Goal: Information Seeking & Learning: Learn about a topic

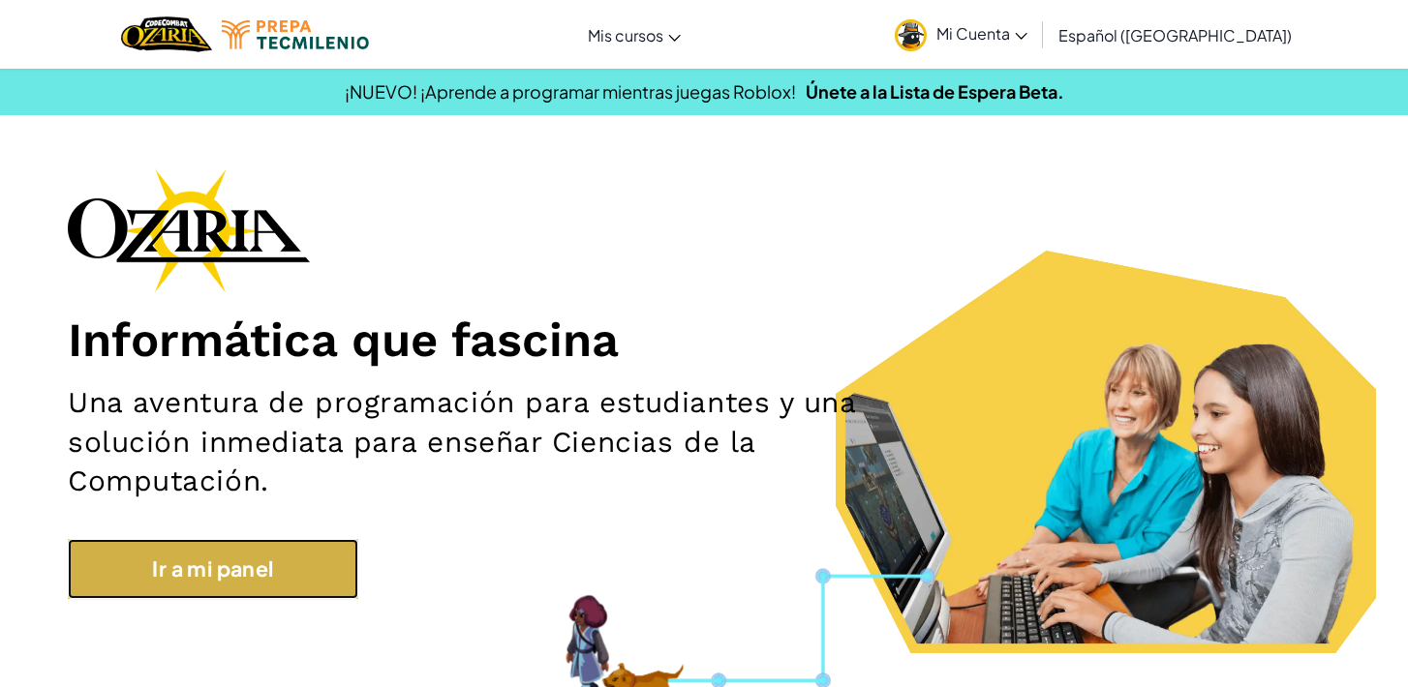
click at [265, 581] on link "Ir a mi panel" at bounding box center [213, 569] width 290 height 60
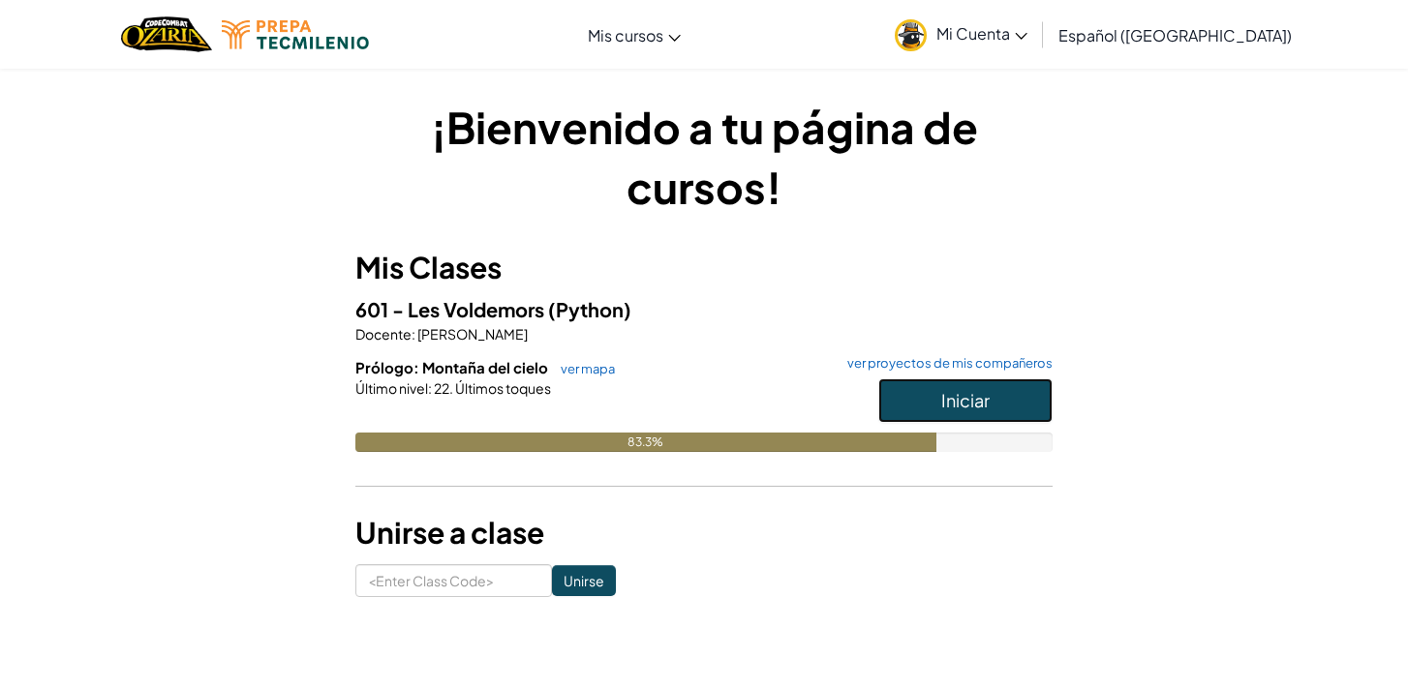
click at [982, 387] on button "Iniciar" at bounding box center [965, 401] width 174 height 45
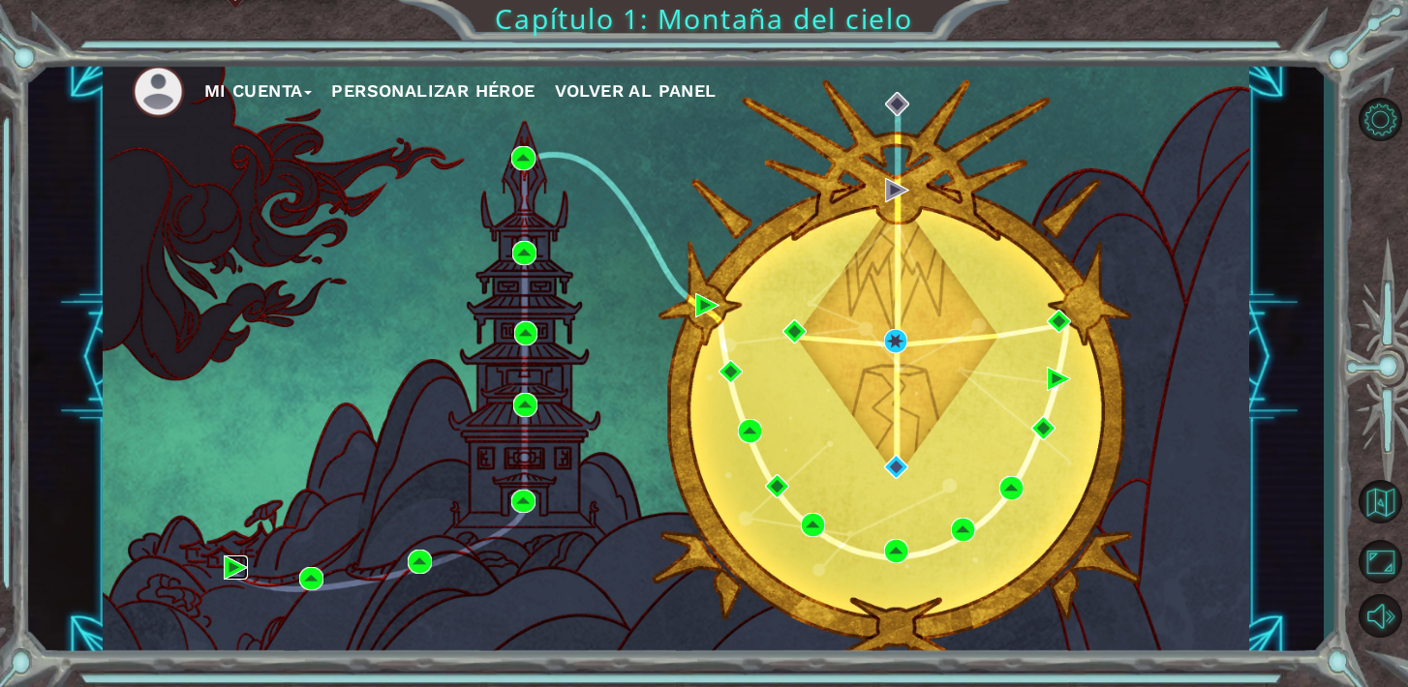
click at [228, 570] on img at bounding box center [236, 568] width 24 height 24
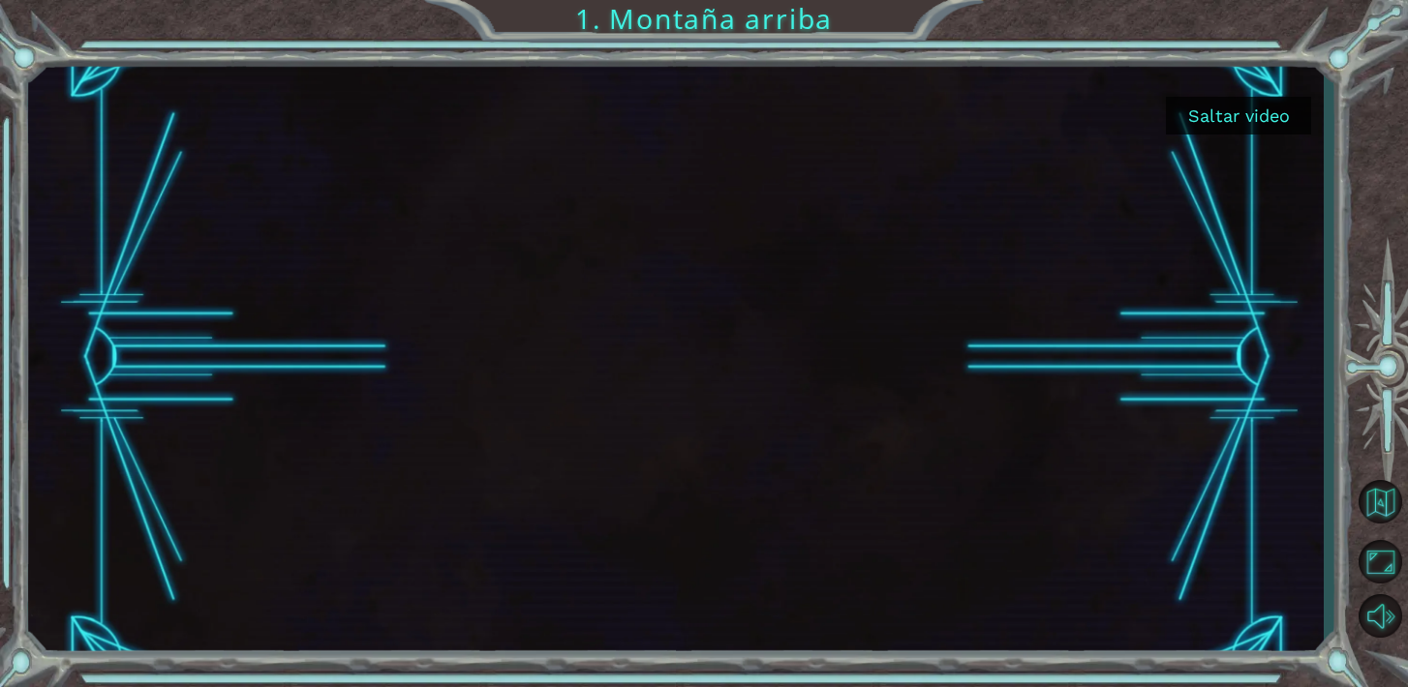
click at [1241, 113] on button "Saltar video" at bounding box center [1238, 116] width 145 height 38
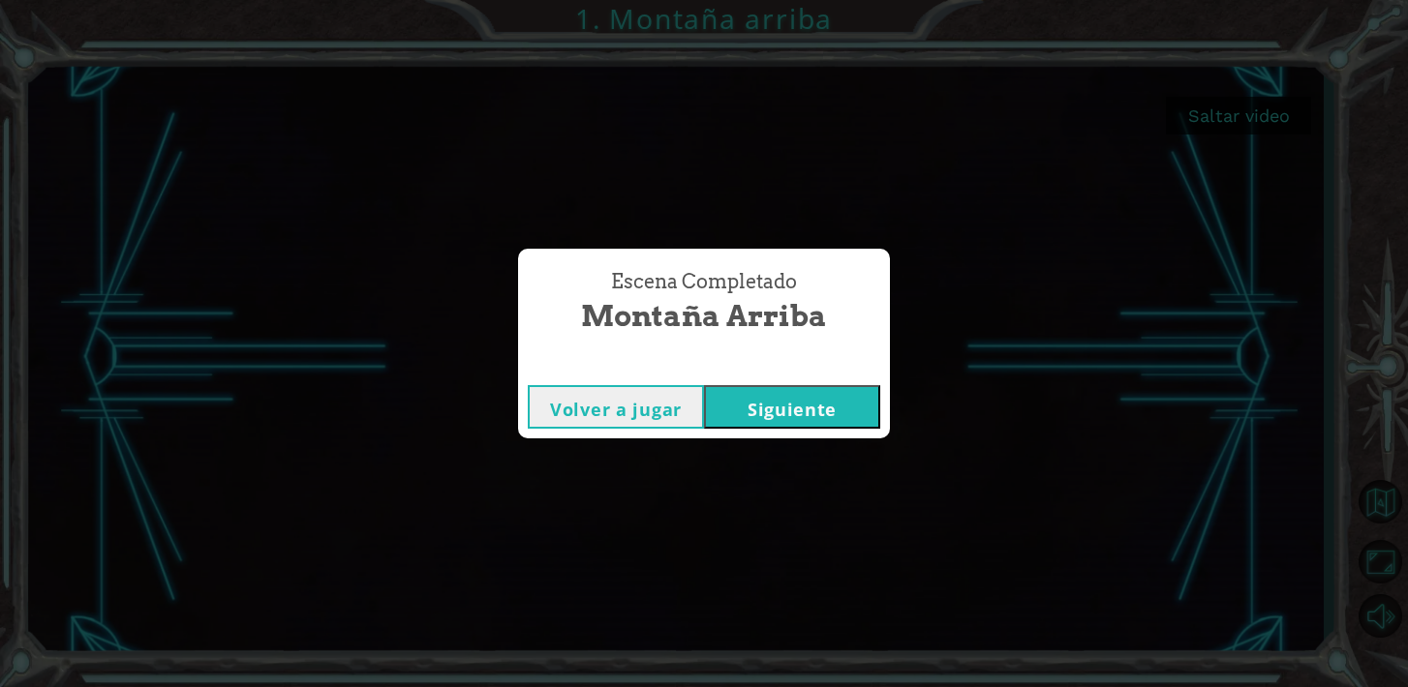
click at [799, 413] on button "Siguiente" at bounding box center [792, 407] width 176 height 44
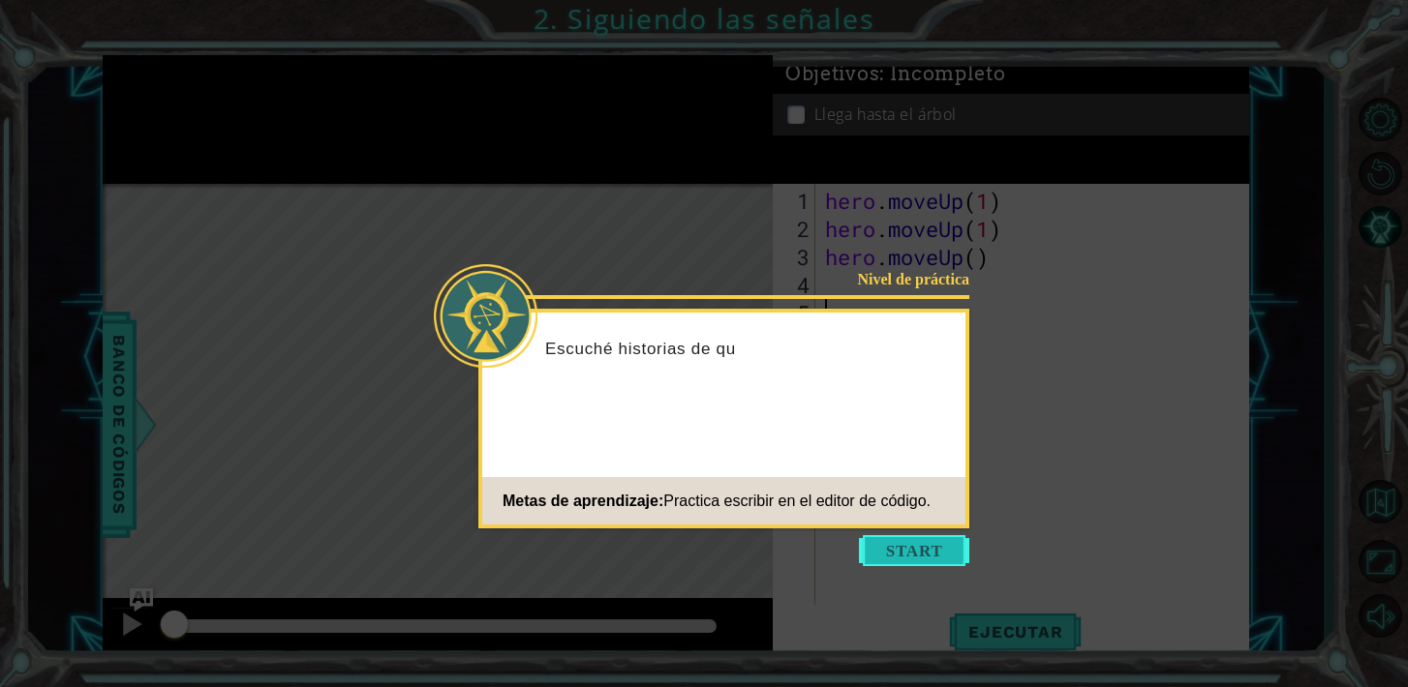
click at [928, 545] on button "Start" at bounding box center [914, 550] width 110 height 31
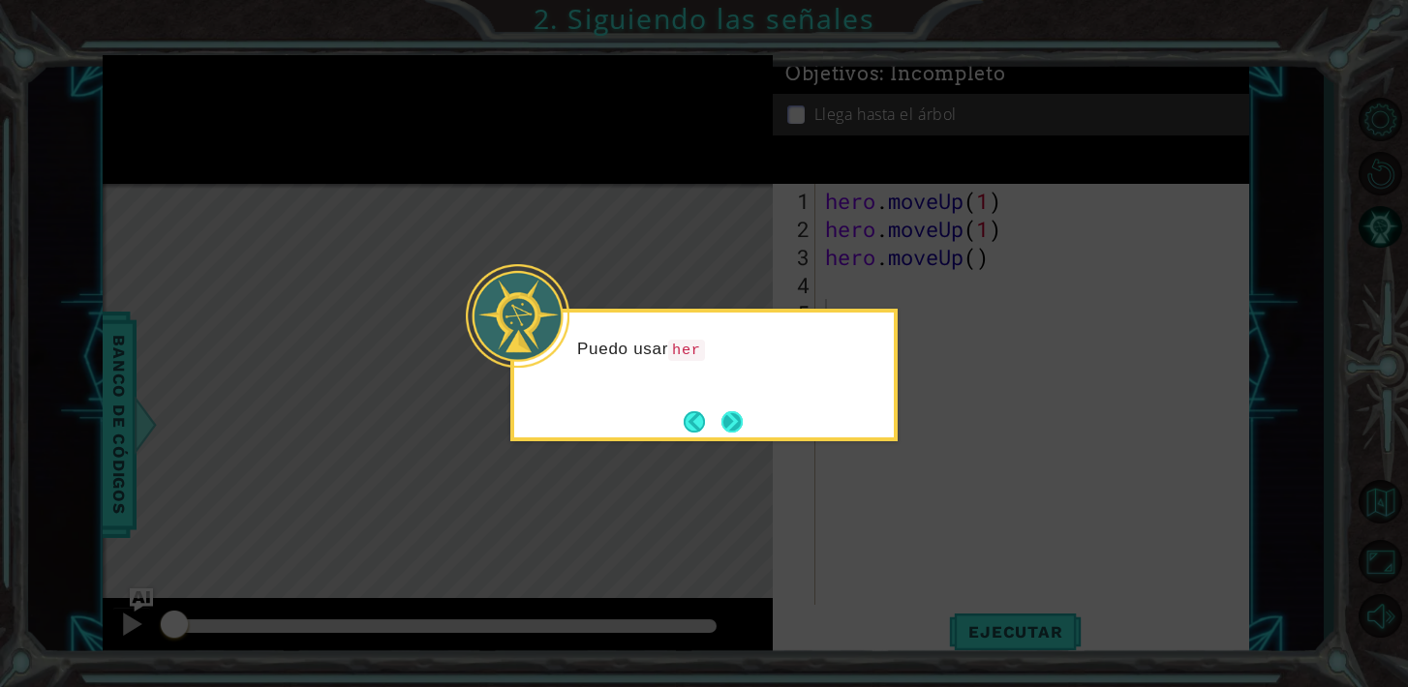
click at [739, 428] on button "Next" at bounding box center [732, 422] width 34 height 34
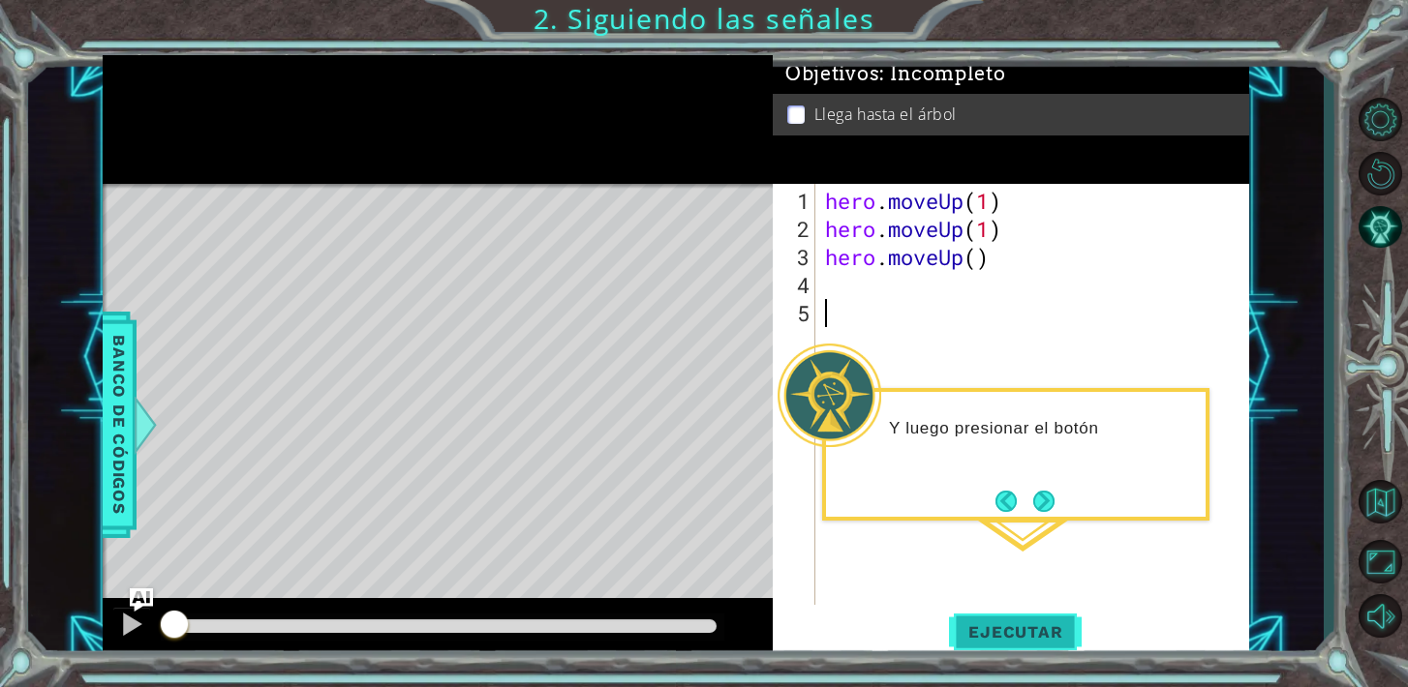
click at [1007, 633] on span "Ejecutar" at bounding box center [1015, 632] width 133 height 19
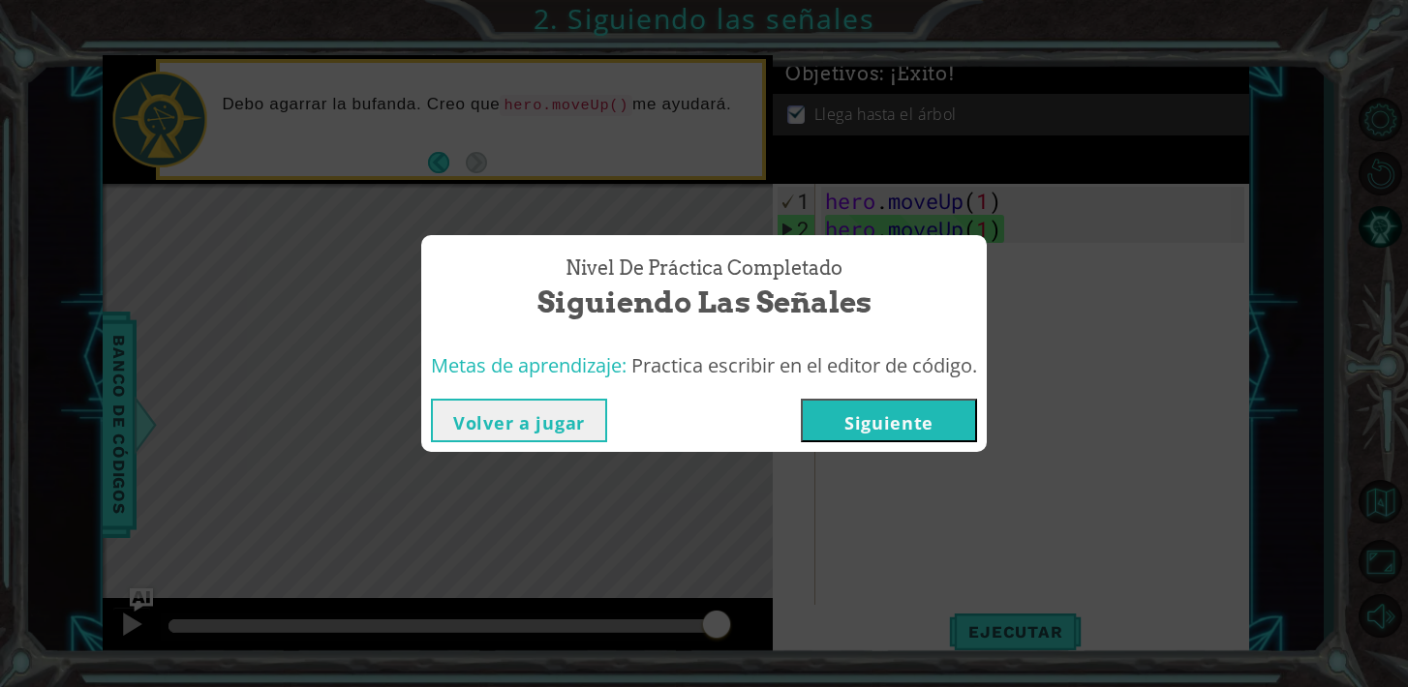
click at [929, 407] on button "Siguiente" at bounding box center [889, 421] width 176 height 44
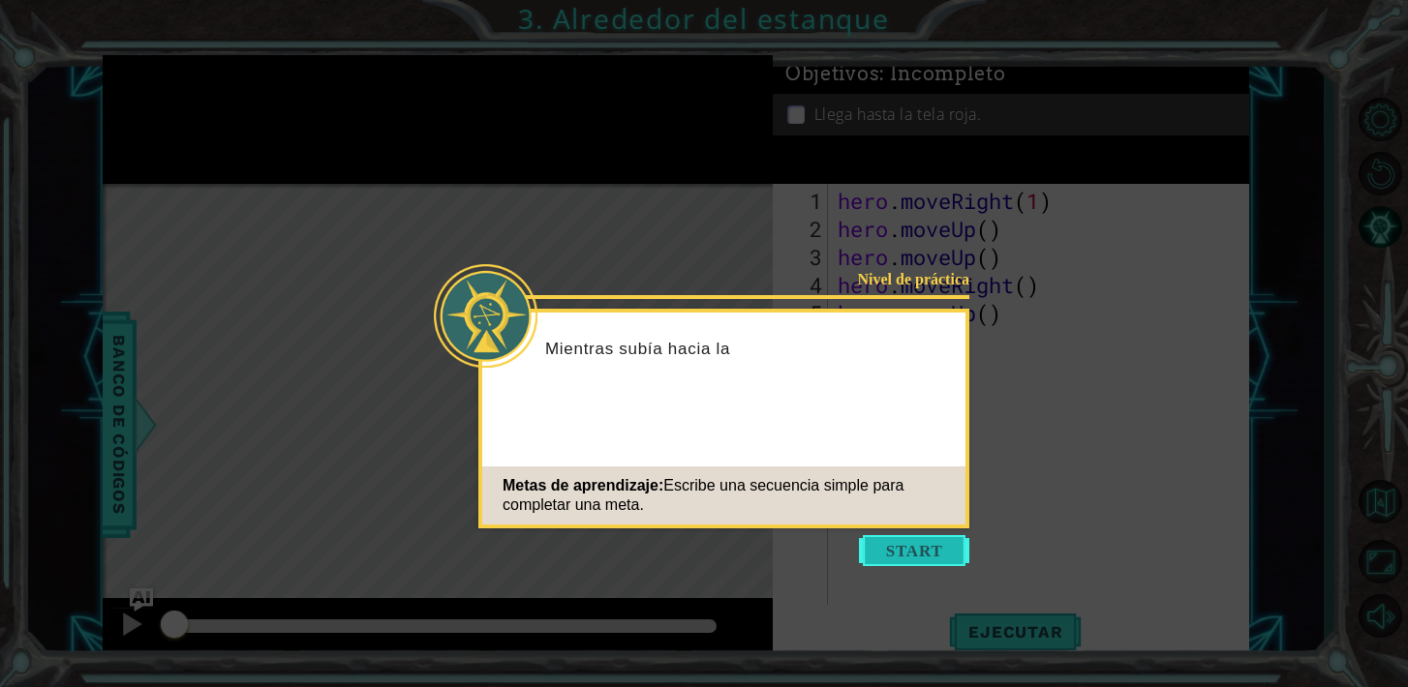
click at [939, 561] on button "Start" at bounding box center [914, 550] width 110 height 31
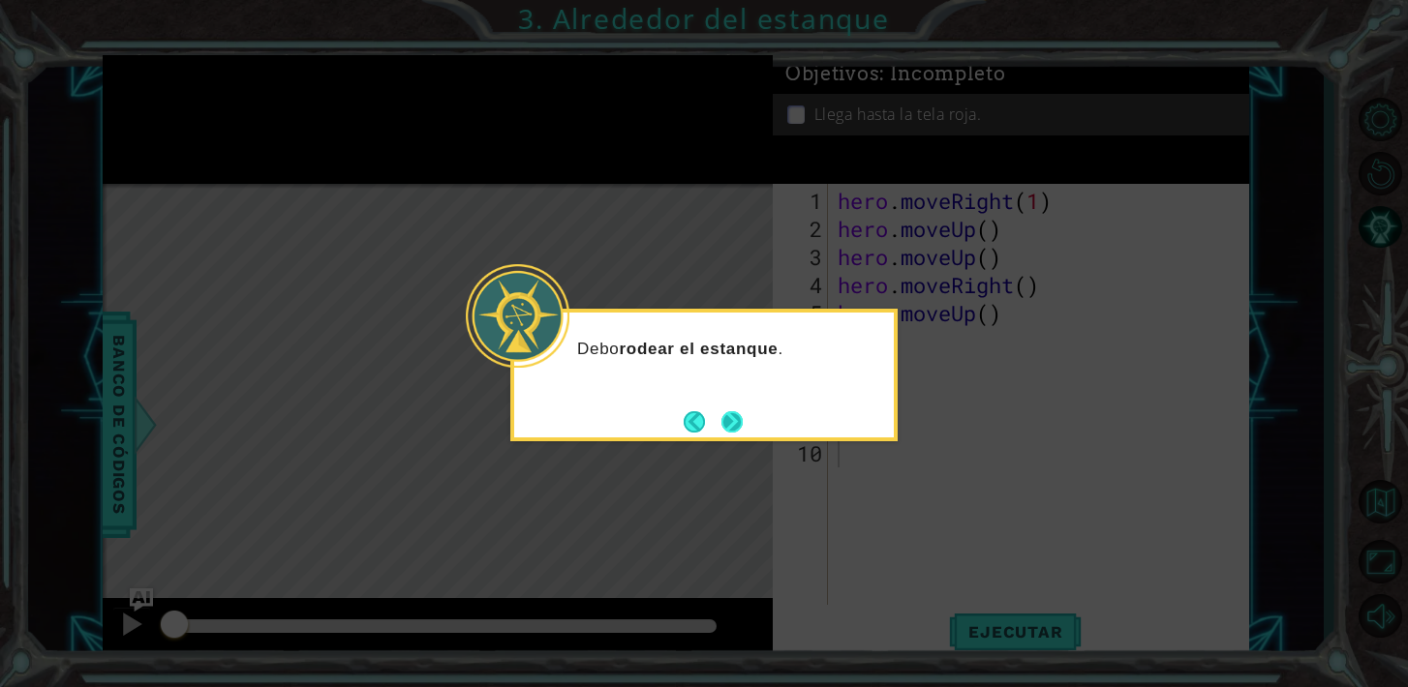
click at [721, 426] on button "Next" at bounding box center [731, 421] width 21 height 21
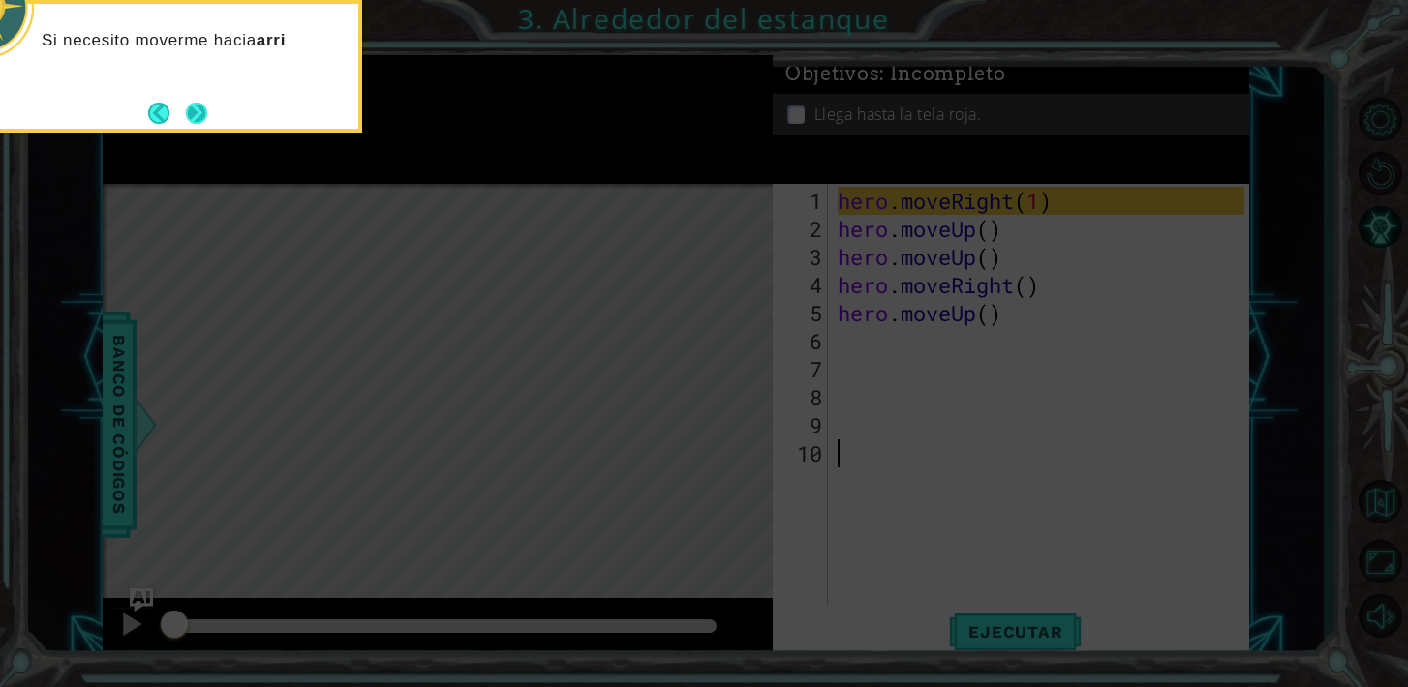
click at [189, 124] on button "Next" at bounding box center [196, 113] width 21 height 21
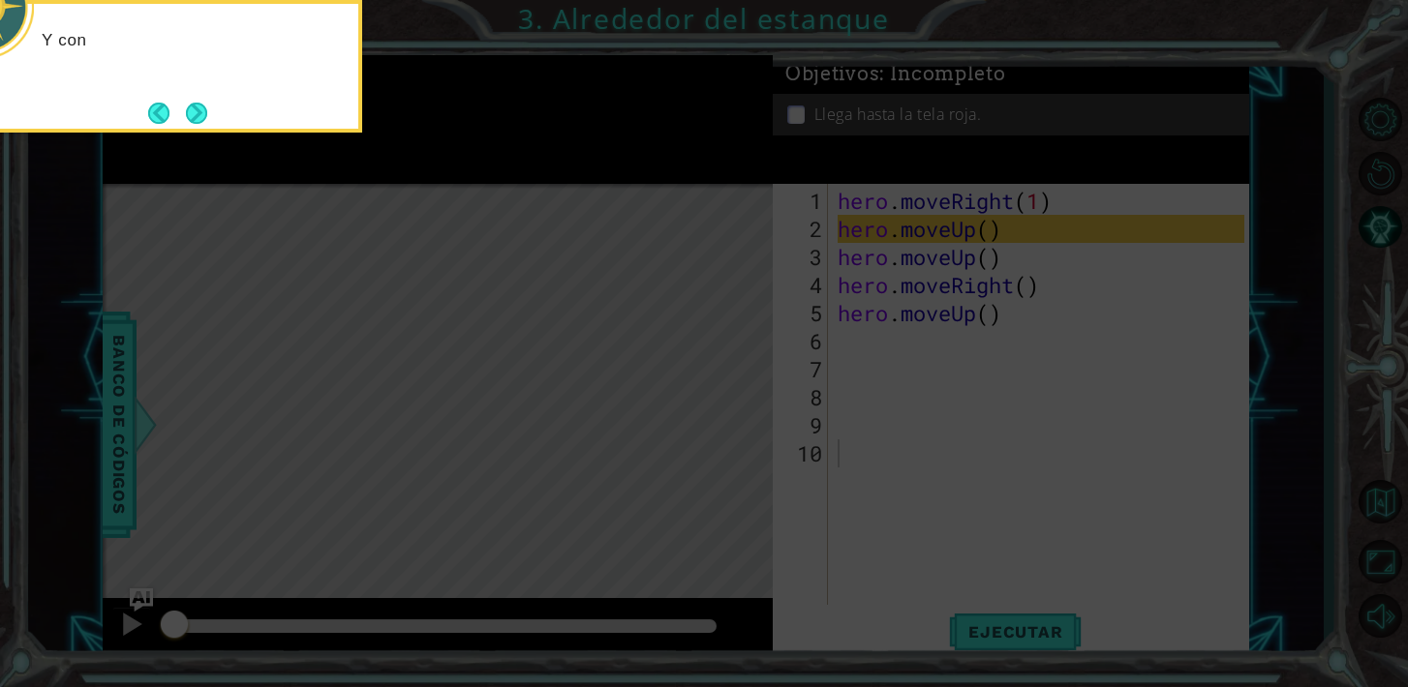
click at [189, 126] on button "Next" at bounding box center [196, 113] width 31 height 31
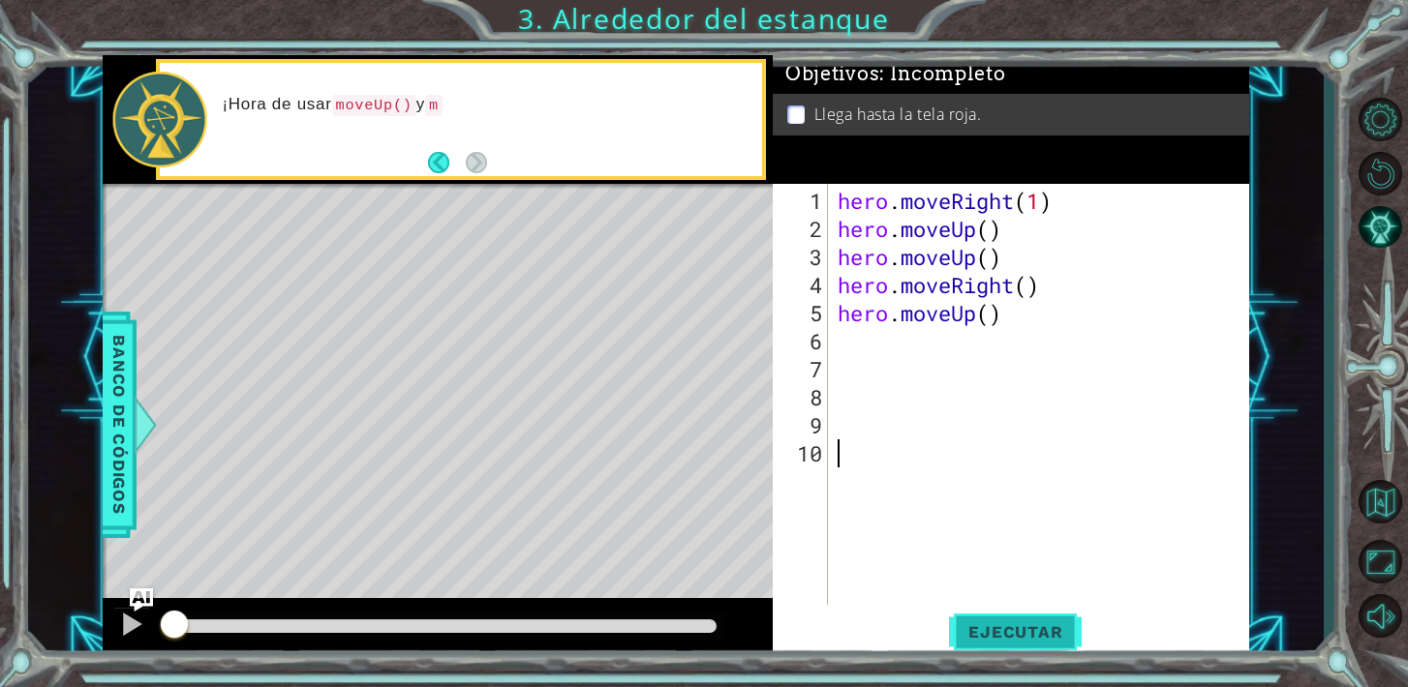
click at [982, 632] on span "Ejecutar" at bounding box center [1015, 632] width 133 height 19
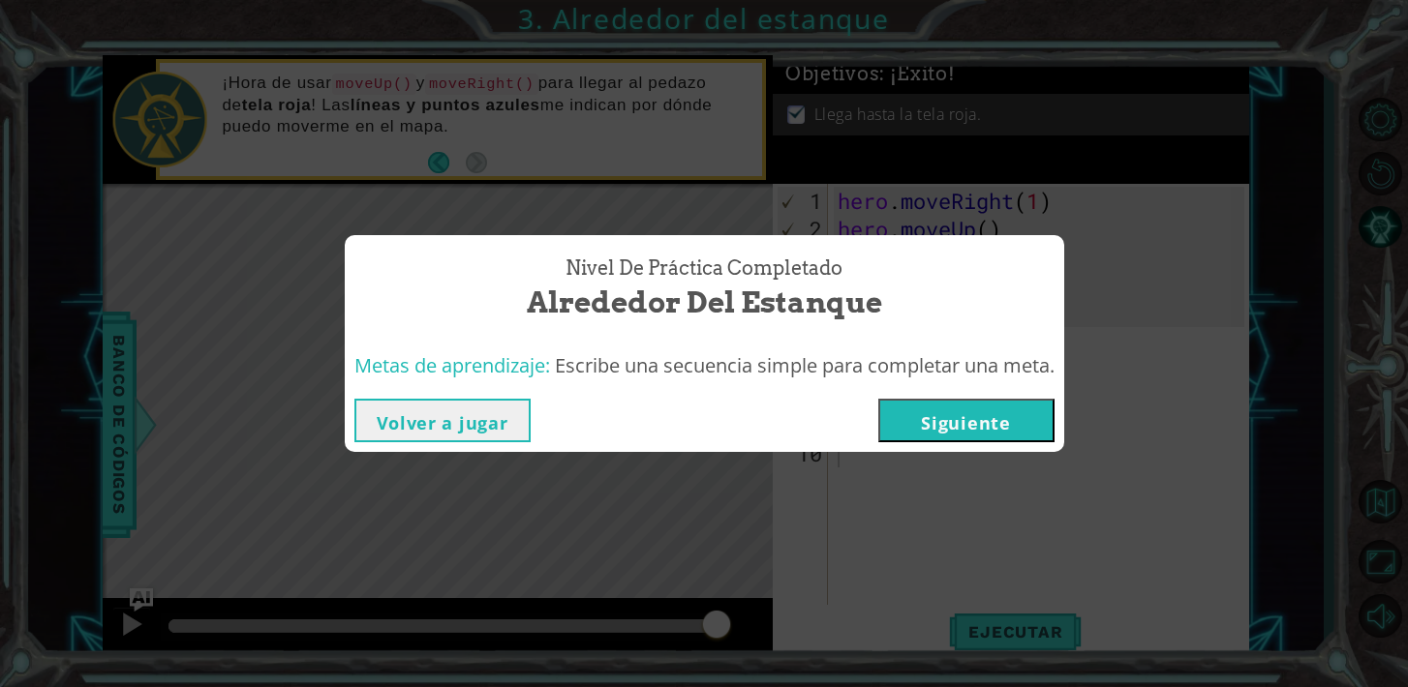
click at [999, 425] on button "Siguiente" at bounding box center [966, 421] width 176 height 44
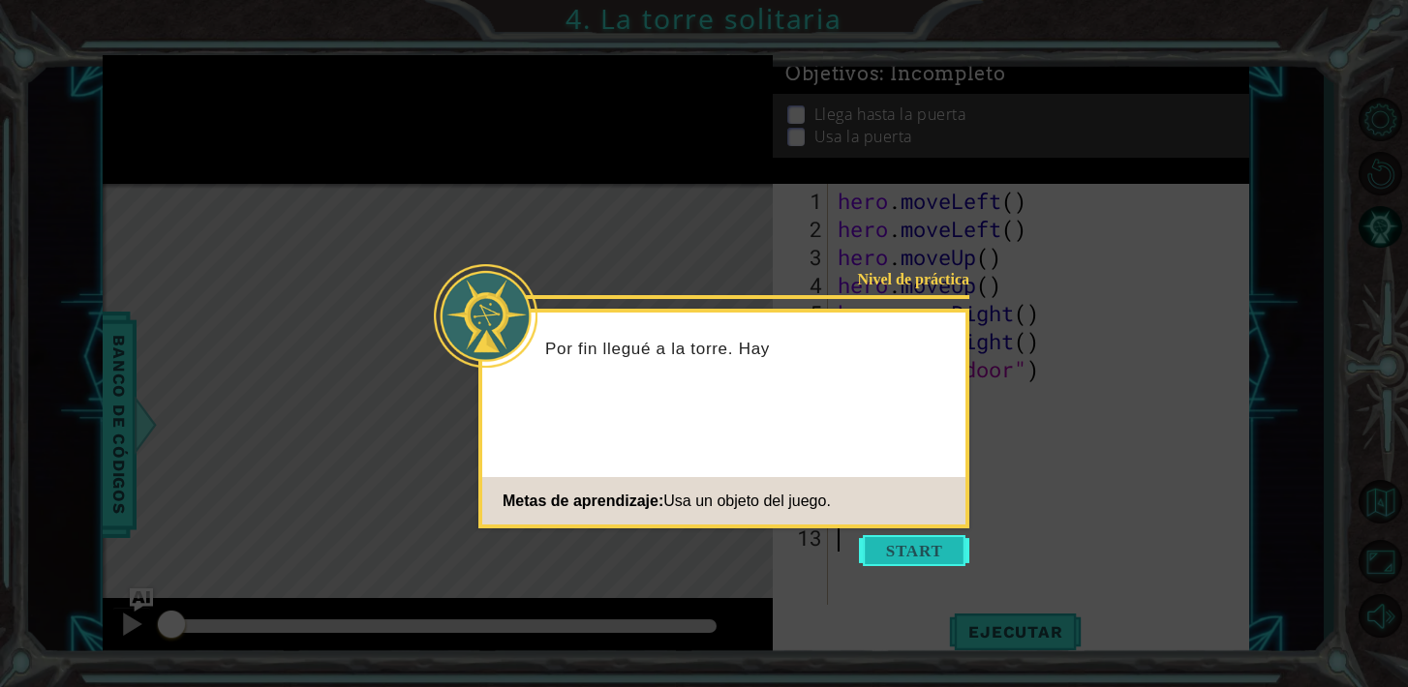
click at [926, 556] on button "Start" at bounding box center [914, 550] width 110 height 31
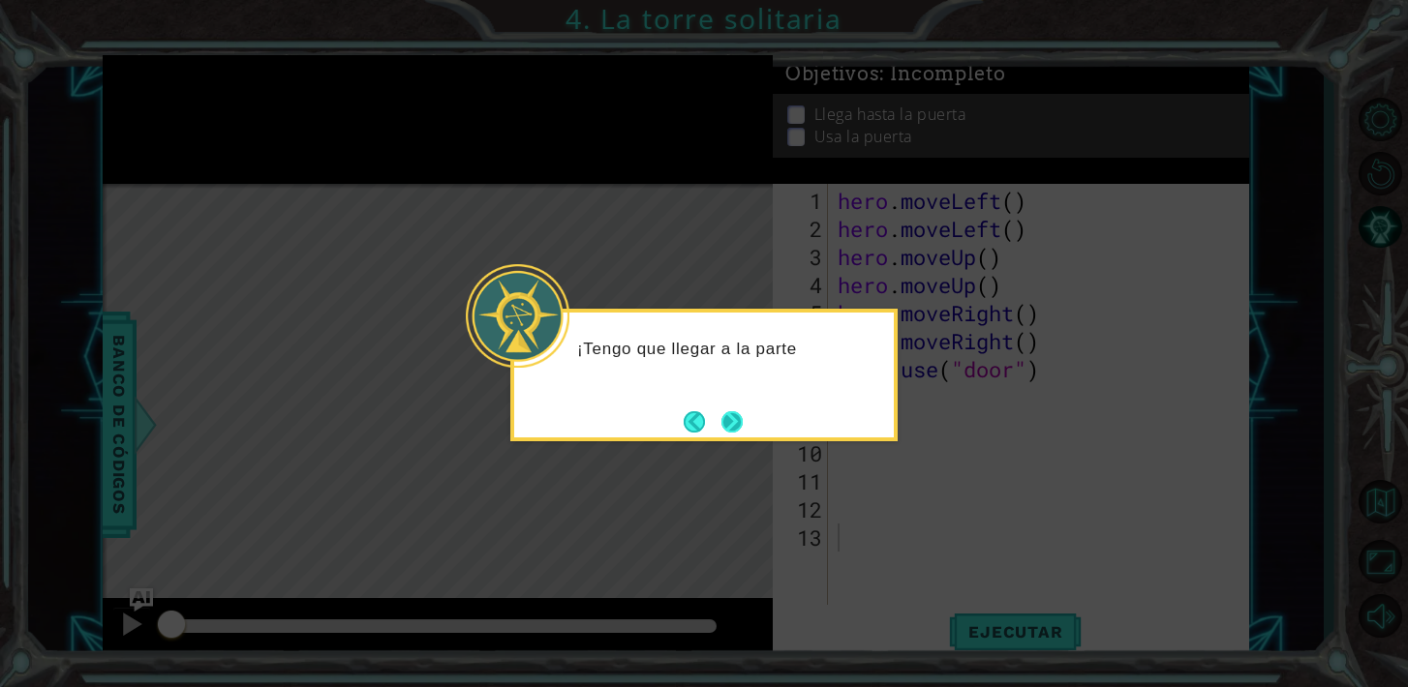
click at [743, 433] on button "Next" at bounding box center [731, 422] width 22 height 22
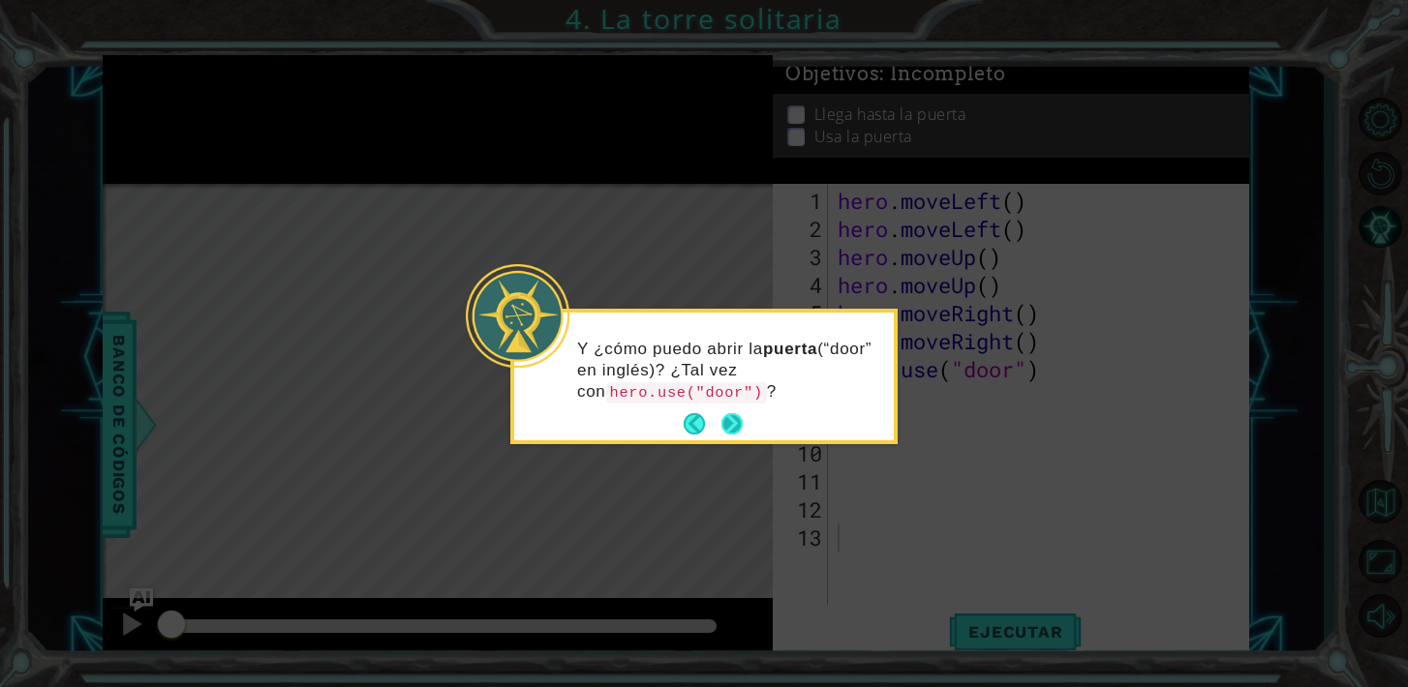
click at [734, 422] on button "Next" at bounding box center [732, 425] width 30 height 30
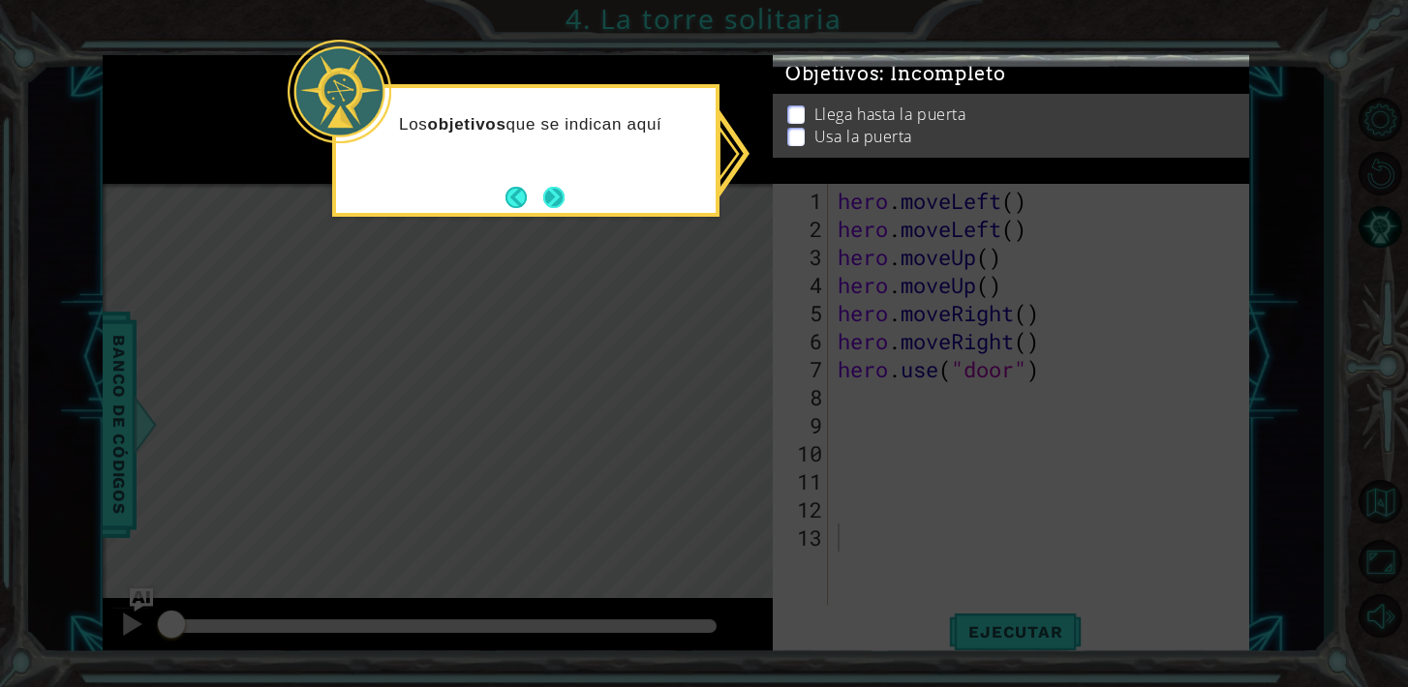
click at [562, 205] on button "Next" at bounding box center [553, 197] width 22 height 22
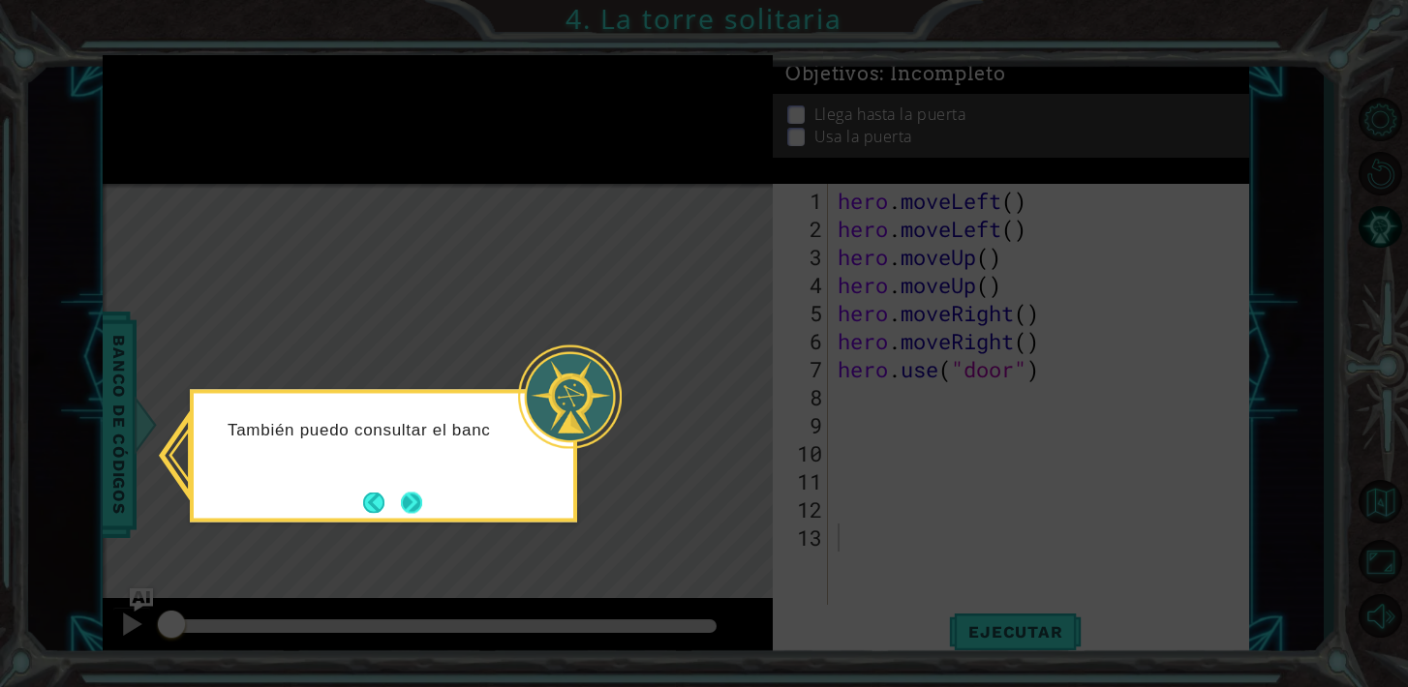
click at [422, 504] on button "Next" at bounding box center [412, 503] width 26 height 26
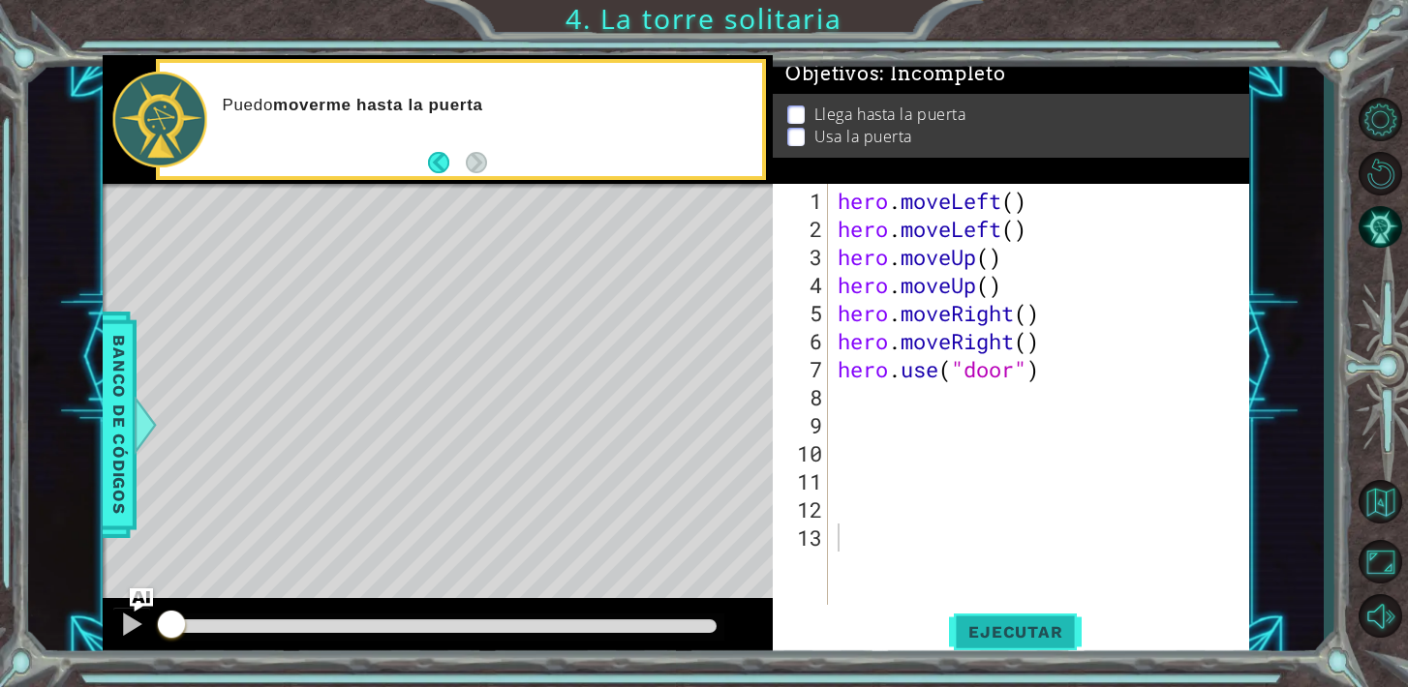
click at [980, 645] on button "Ejecutar" at bounding box center [1015, 631] width 133 height 47
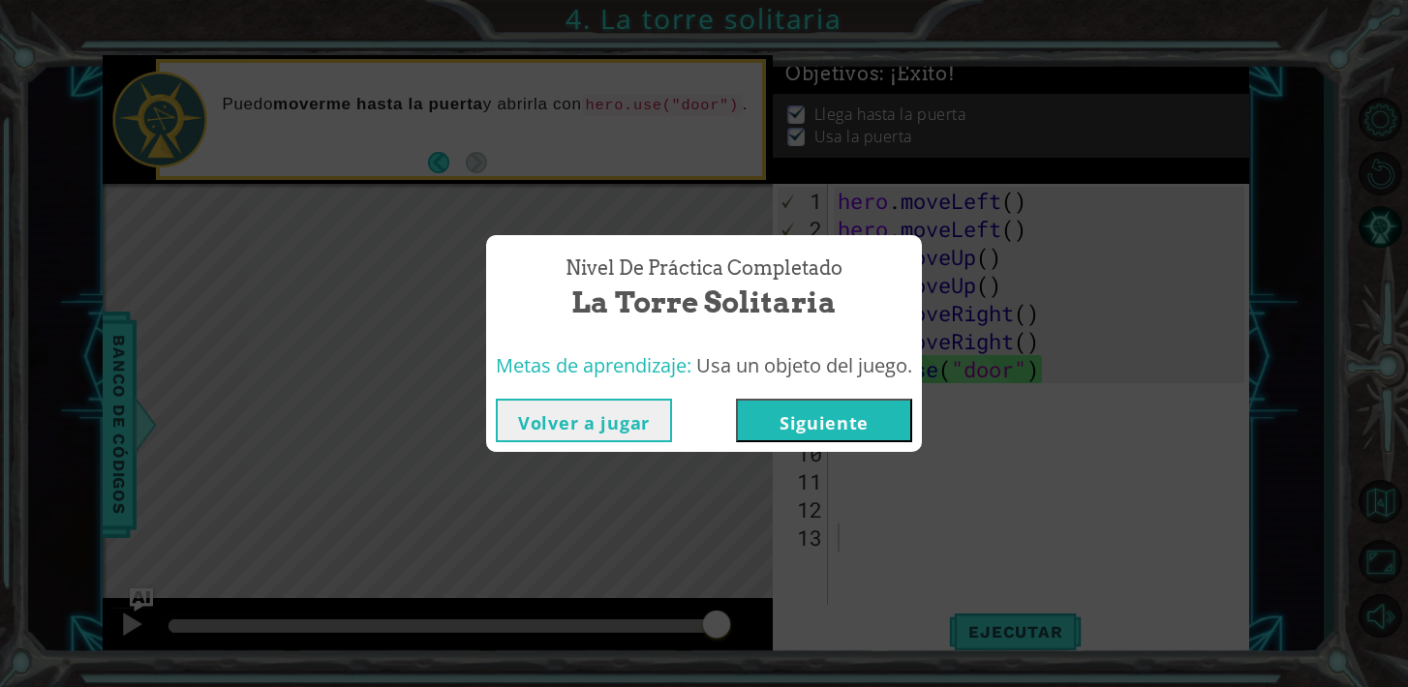
click at [868, 433] on button "Siguiente" at bounding box center [824, 421] width 176 height 44
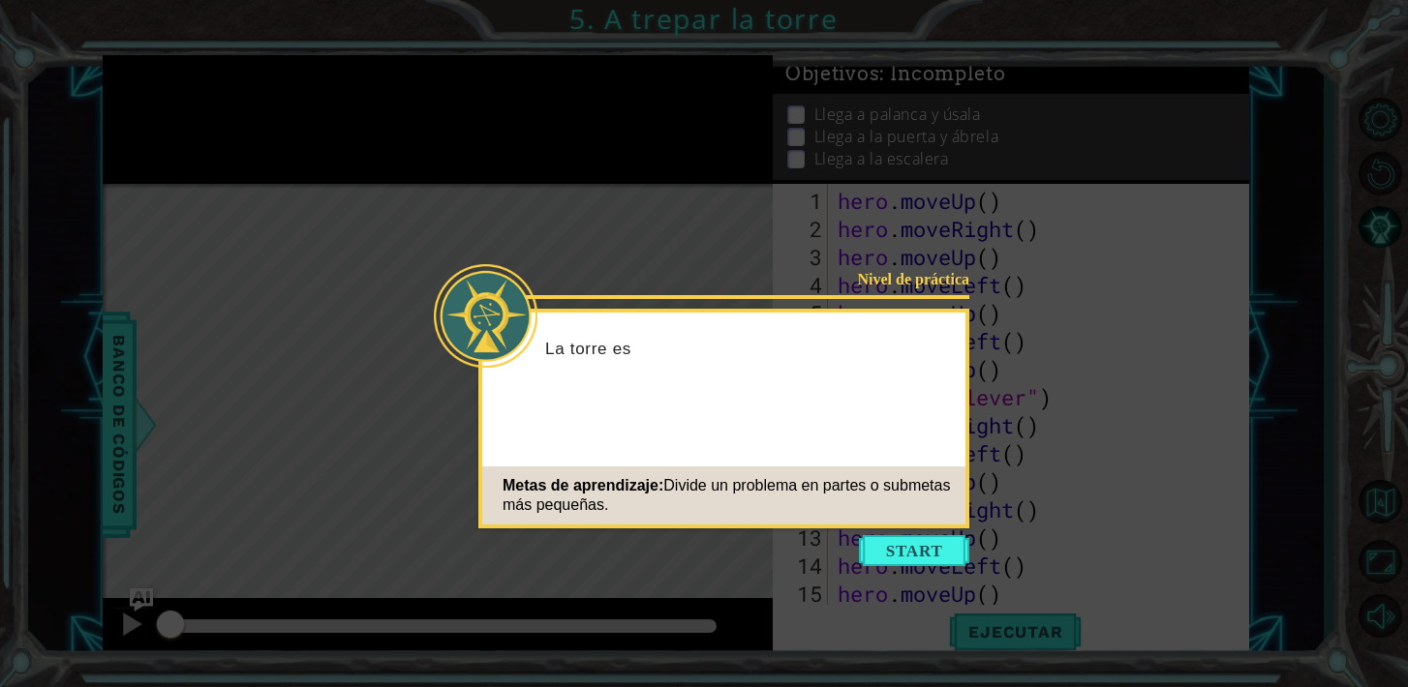
scroll to position [1713, 0]
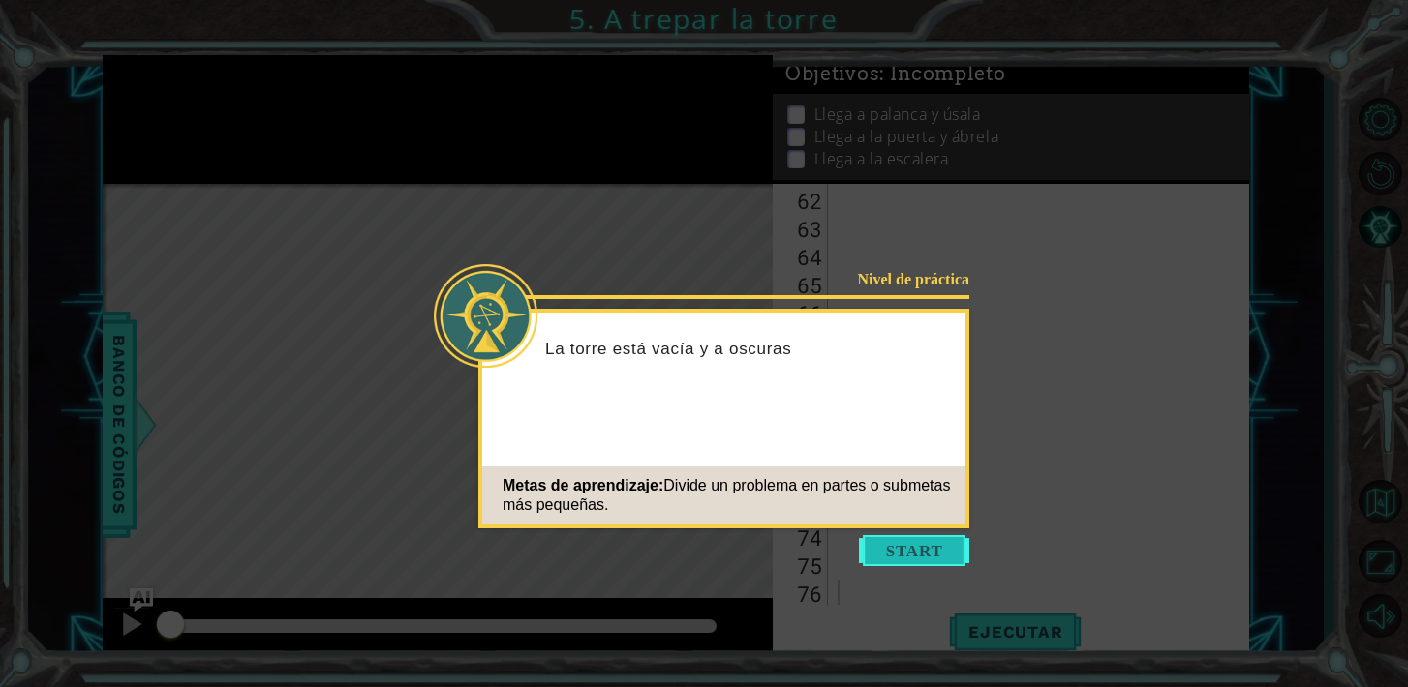
click at [917, 535] on button "Start" at bounding box center [914, 550] width 110 height 31
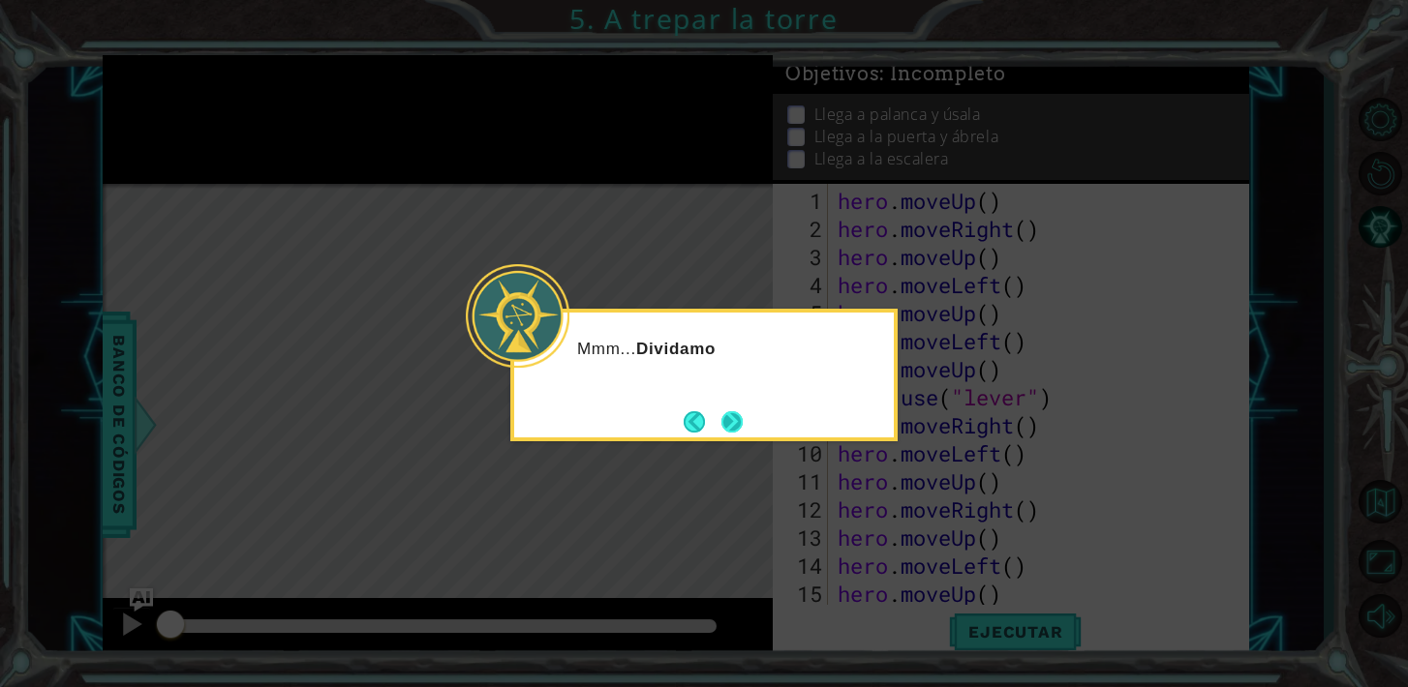
click at [742, 426] on button "Next" at bounding box center [731, 422] width 24 height 24
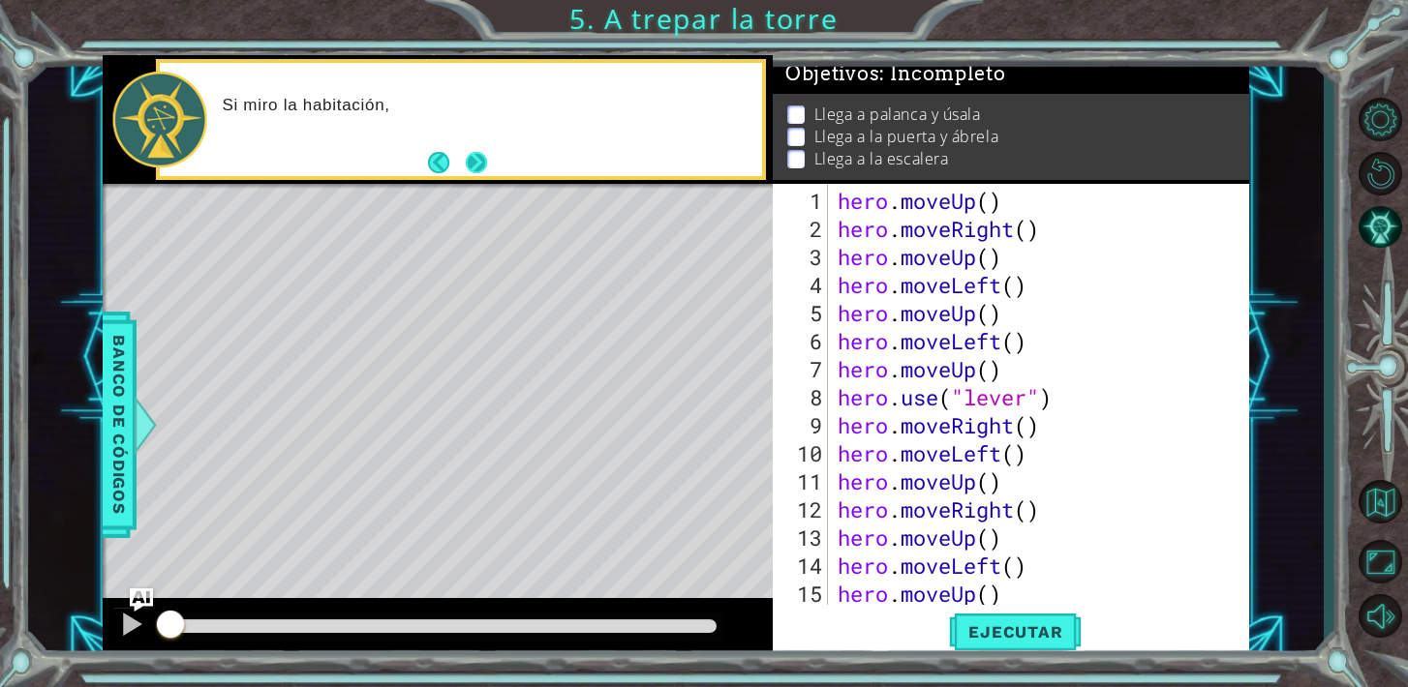
click at [475, 164] on button "Next" at bounding box center [477, 163] width 26 height 26
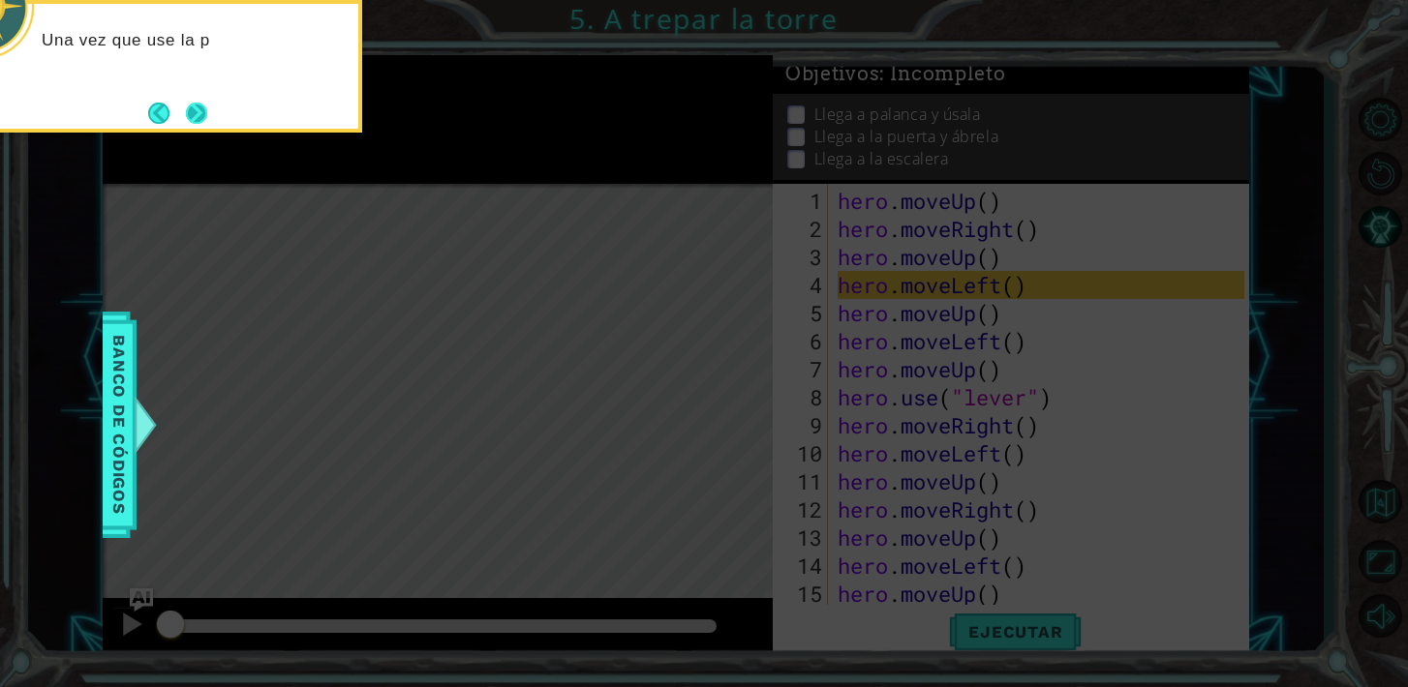
click at [207, 108] on button "Next" at bounding box center [196, 113] width 22 height 22
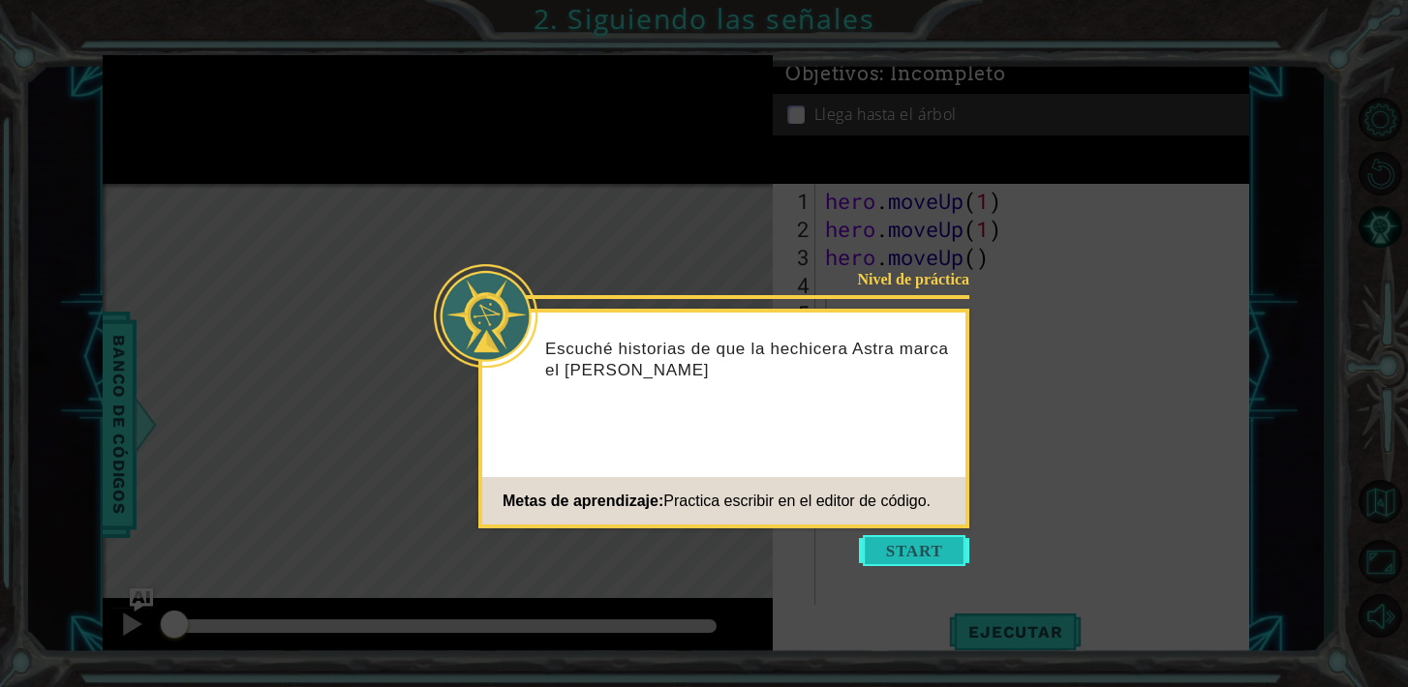
click at [943, 542] on button "Start" at bounding box center [914, 550] width 110 height 31
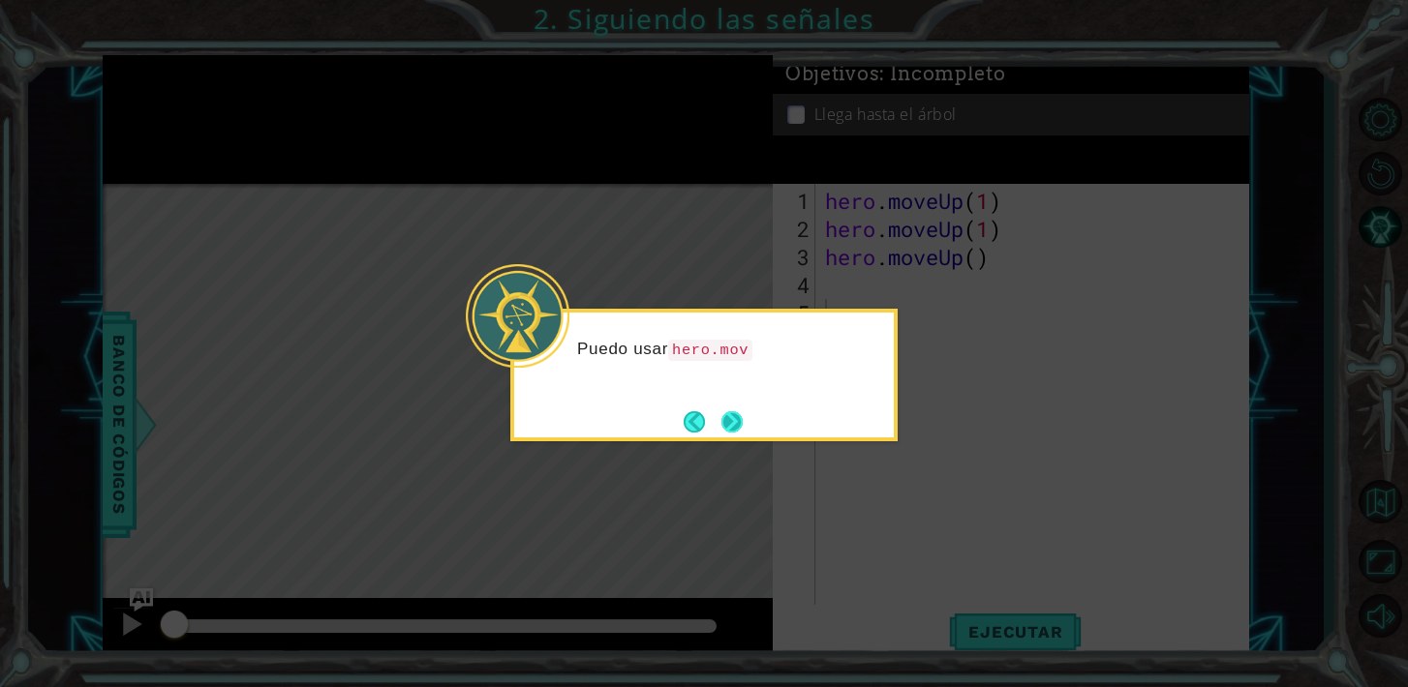
click at [735, 428] on button "Next" at bounding box center [732, 422] width 24 height 24
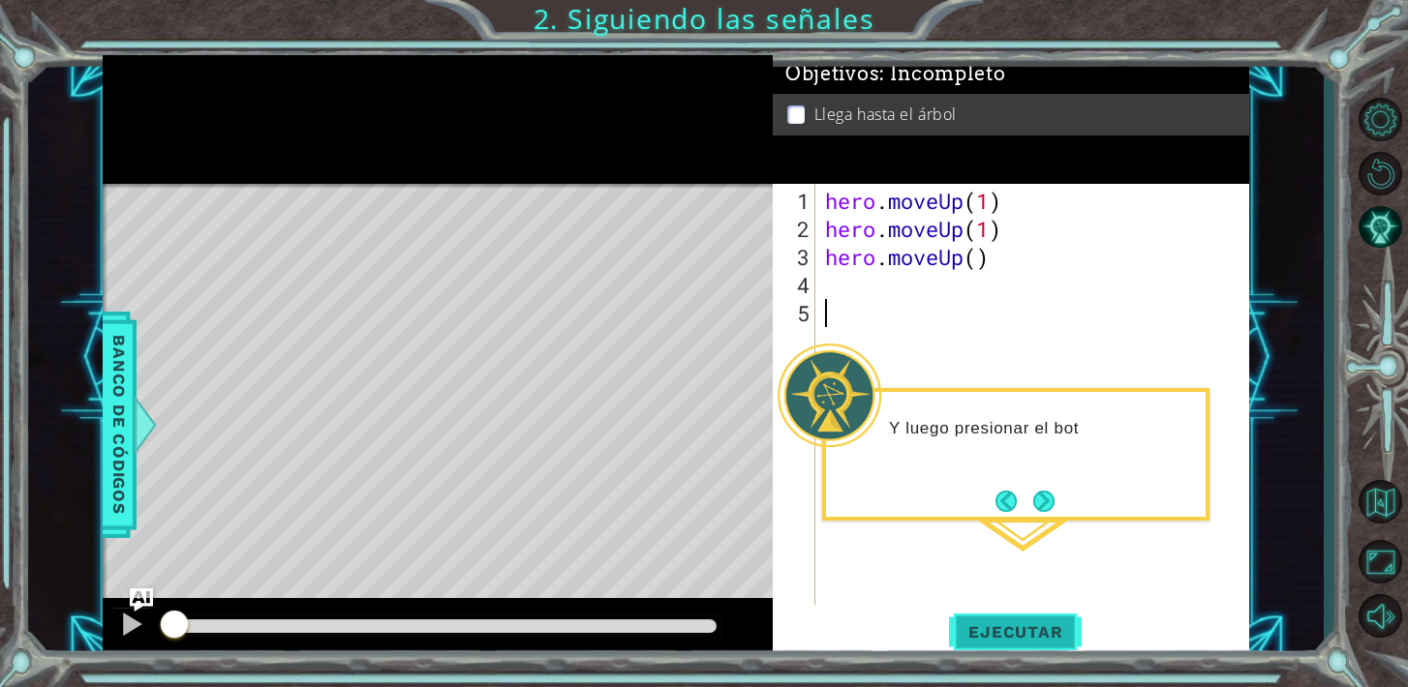
click at [1024, 637] on span "Ejecutar" at bounding box center [1015, 632] width 133 height 19
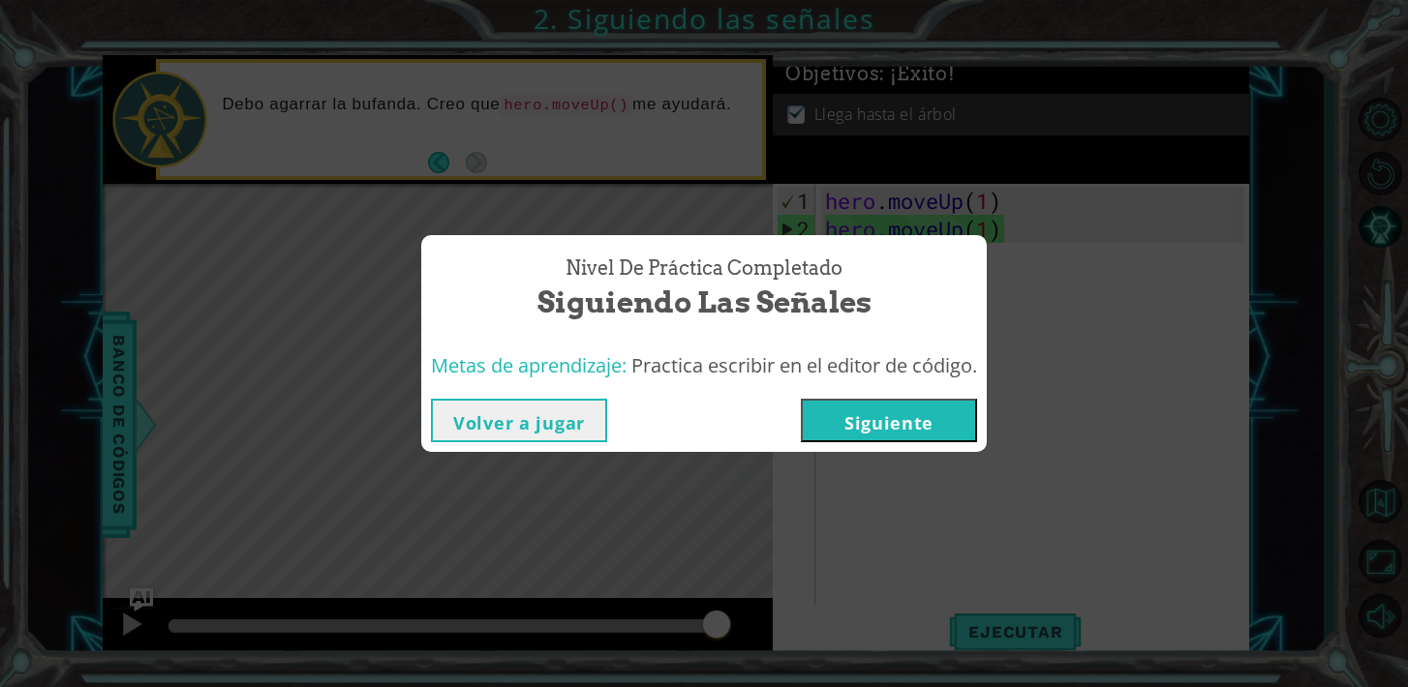
click at [877, 436] on button "Siguiente" at bounding box center [889, 421] width 176 height 44
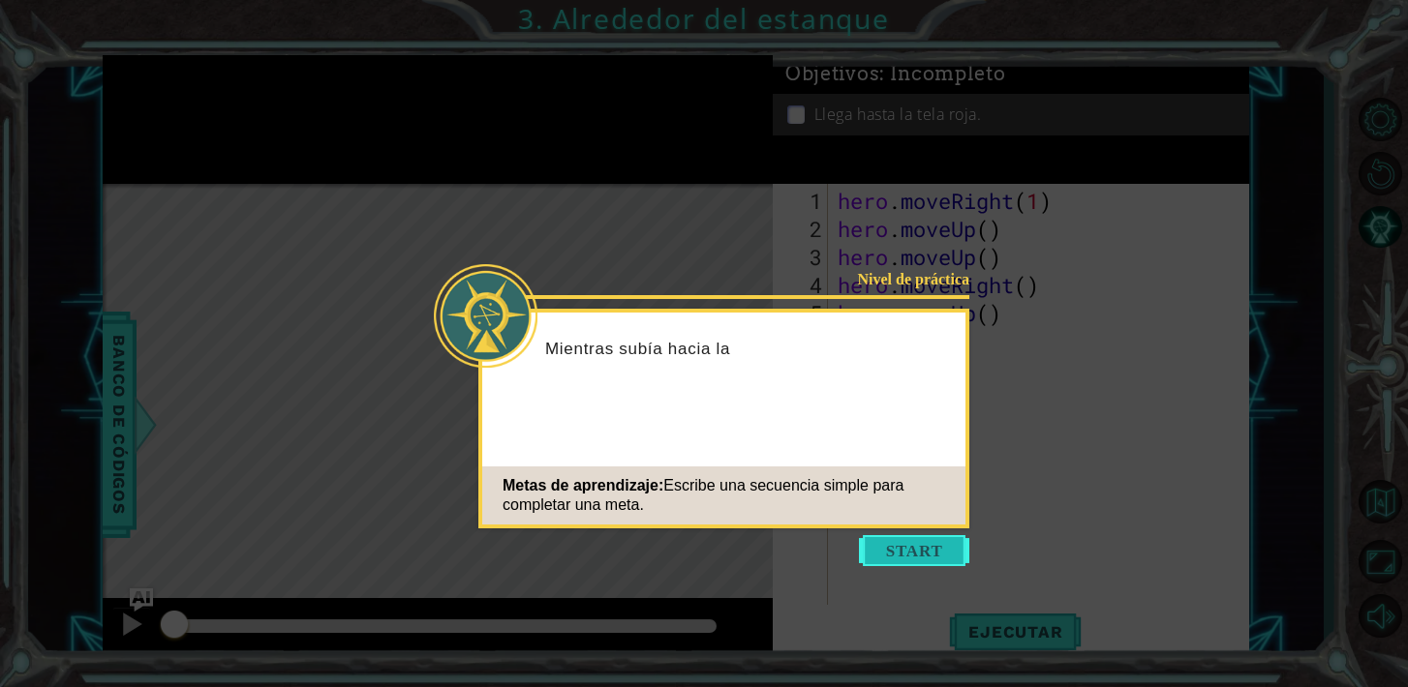
click at [930, 554] on button "Start" at bounding box center [914, 550] width 110 height 31
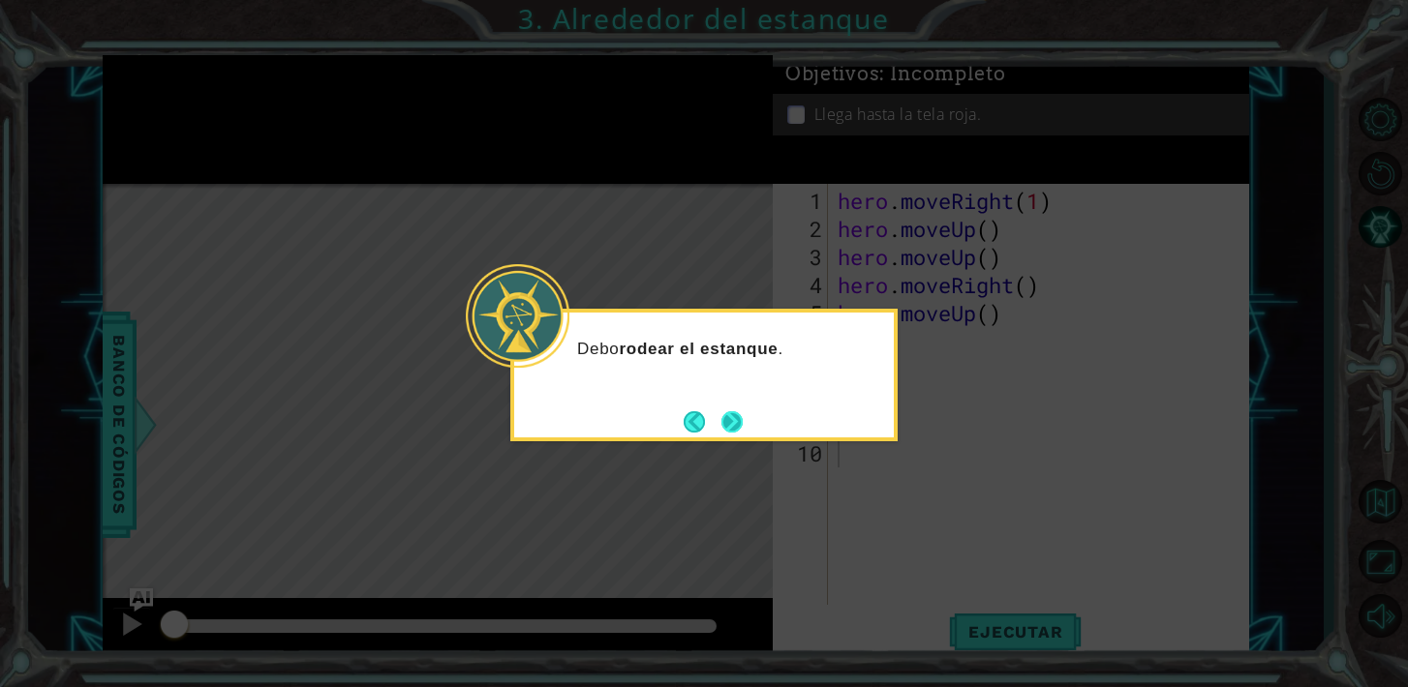
click at [733, 415] on button "Next" at bounding box center [732, 422] width 34 height 34
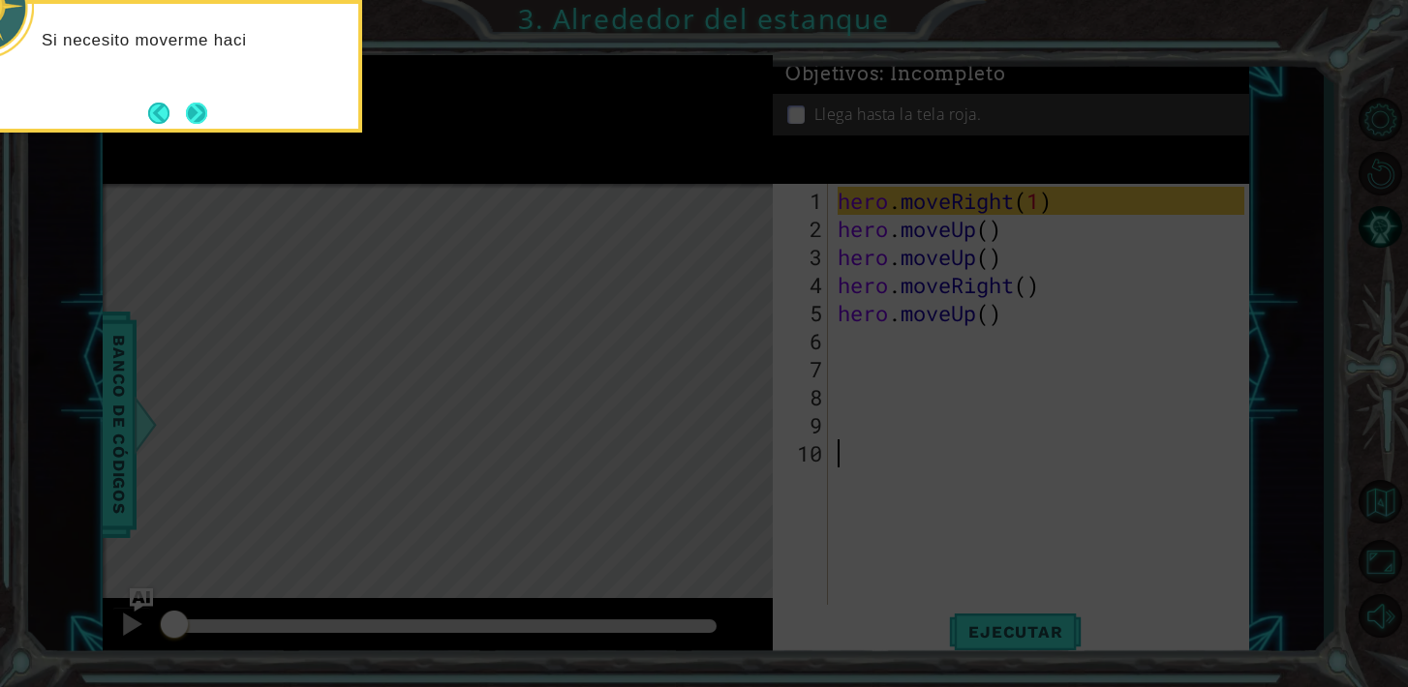
click at [199, 114] on button "Next" at bounding box center [196, 113] width 35 height 35
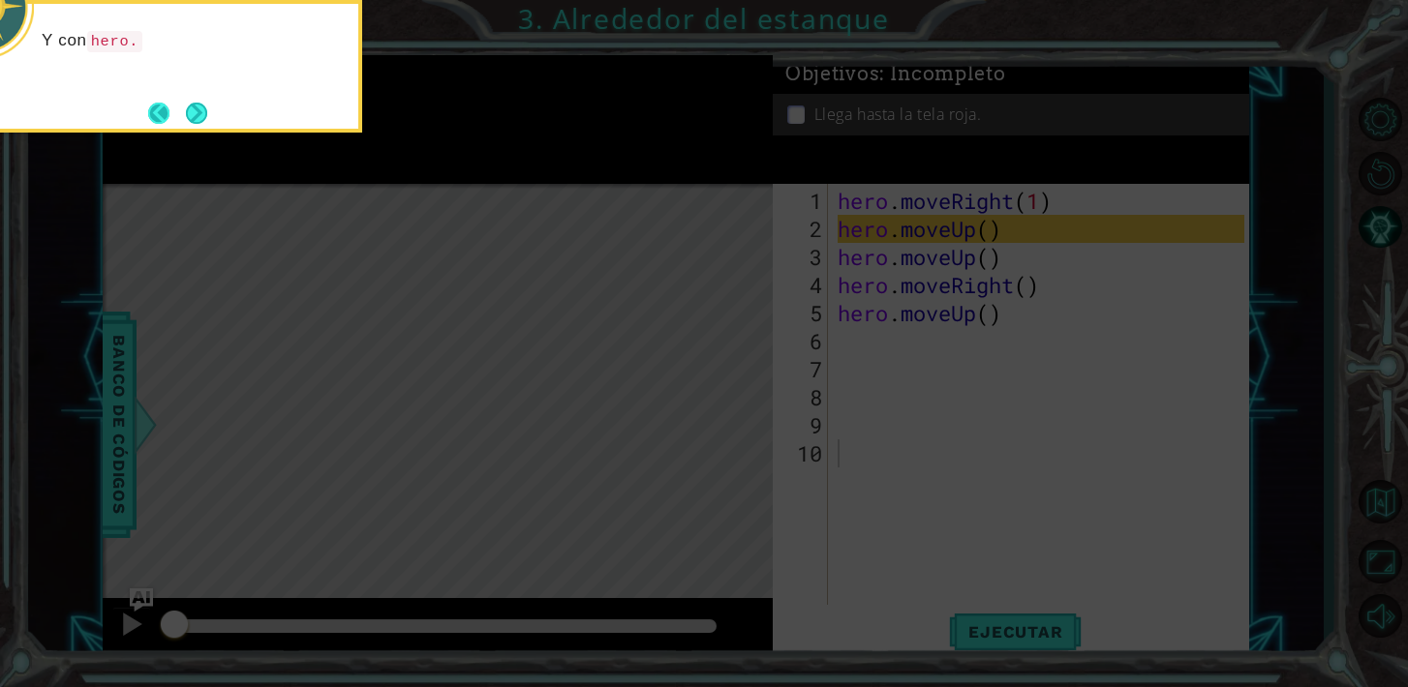
click at [173, 106] on button "Back" at bounding box center [167, 113] width 38 height 21
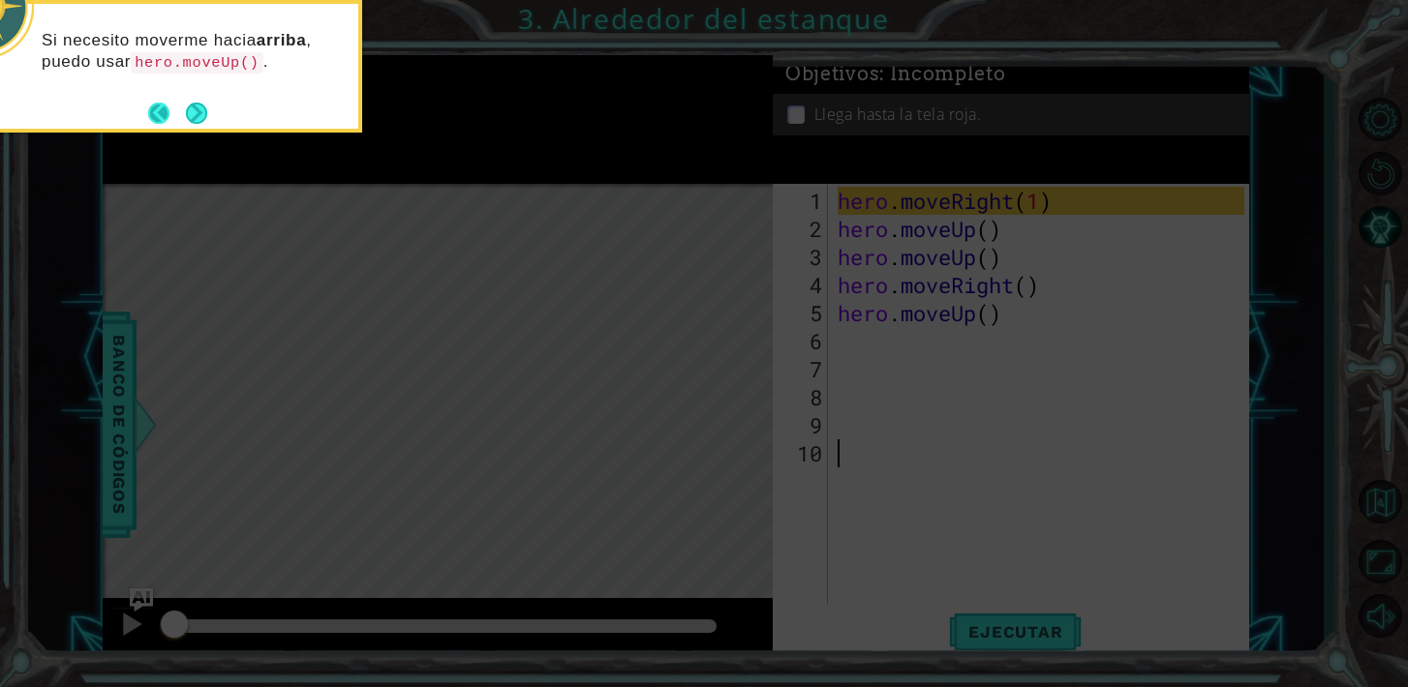
click at [181, 106] on footer at bounding box center [177, 113] width 59 height 29
click at [185, 106] on button "Next" at bounding box center [196, 113] width 23 height 23
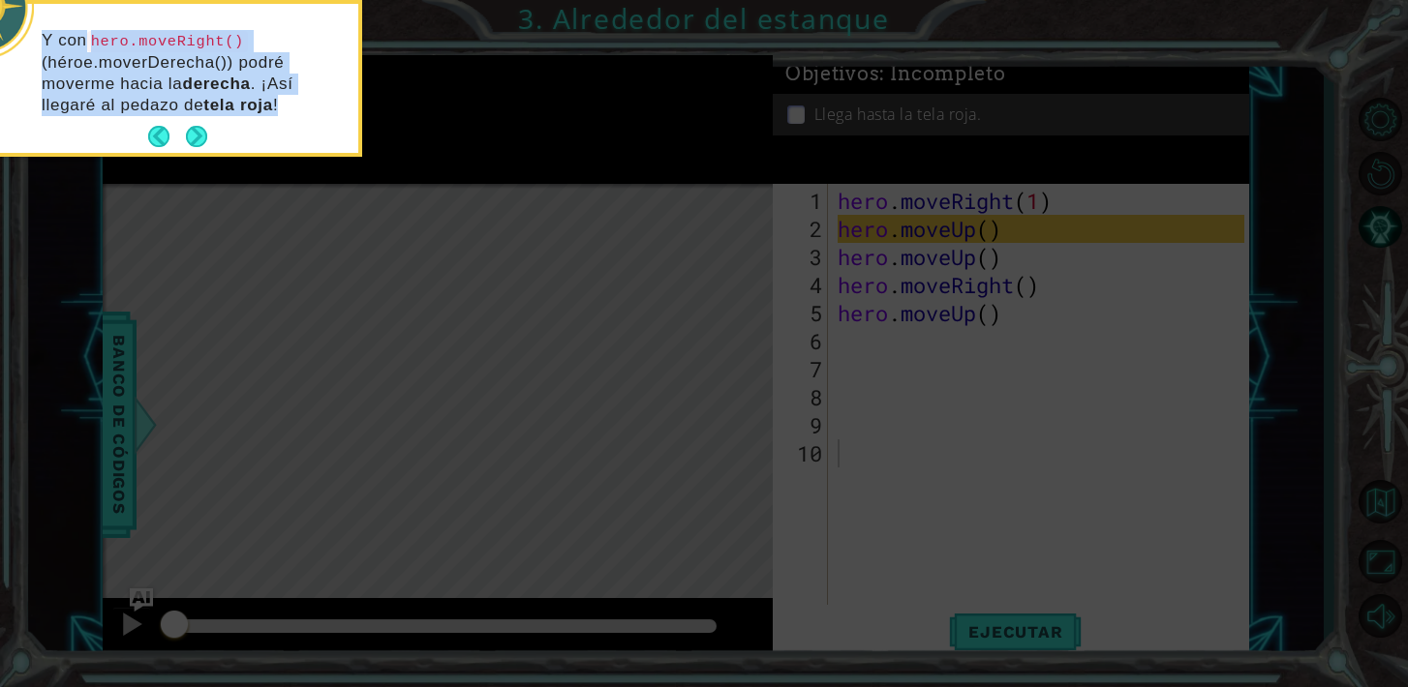
click at [181, 106] on p "Y con hero.moveRight() (héroe.moverDerecha()) podré moverme hacia la derecha . …" at bounding box center [193, 73] width 303 height 86
click at [189, 124] on button "Next" at bounding box center [196, 136] width 25 height 25
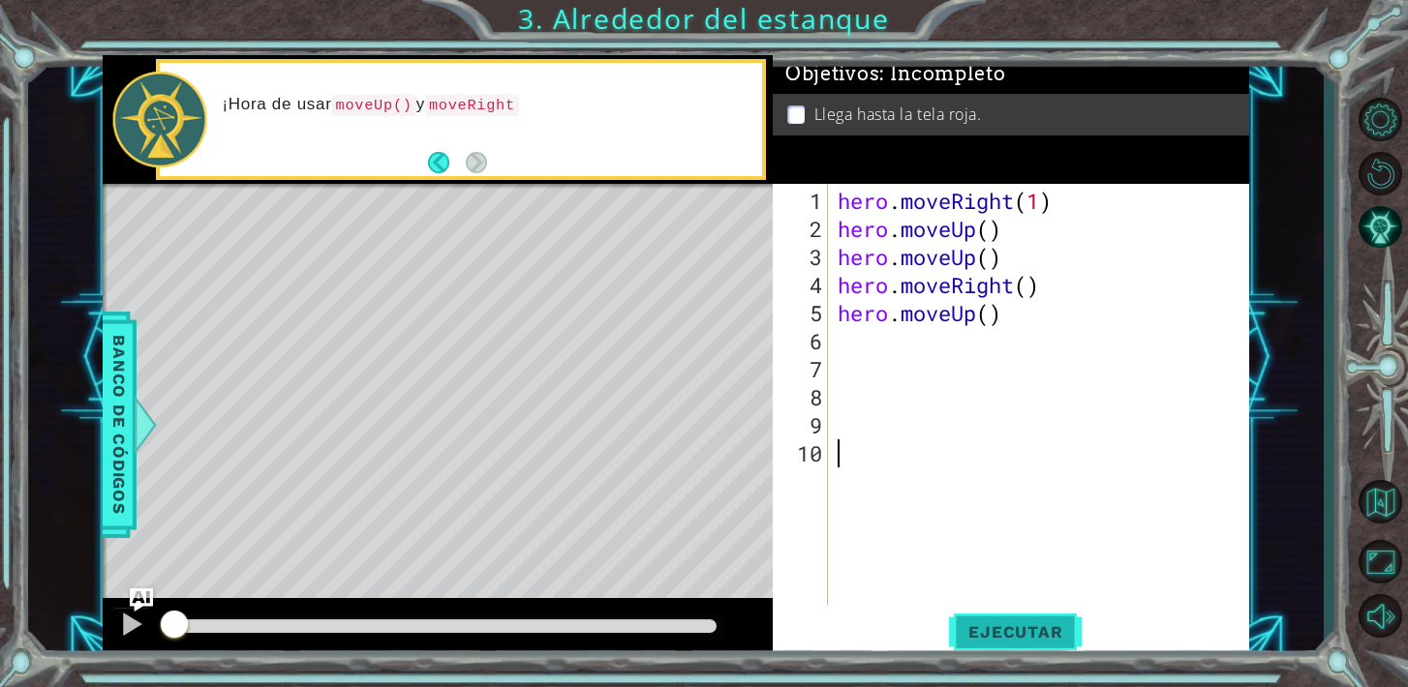
click at [1029, 616] on button "Ejecutar" at bounding box center [1015, 631] width 133 height 47
